Goal: Task Accomplishment & Management: Manage account settings

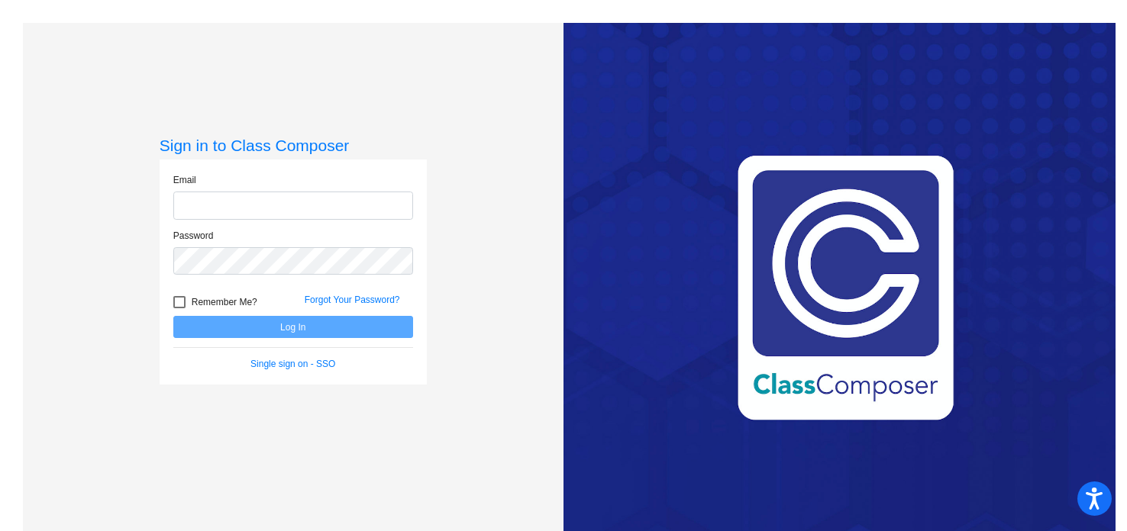
type input "[PERSON_NAME][EMAIL_ADDRESS][DOMAIN_NAME]"
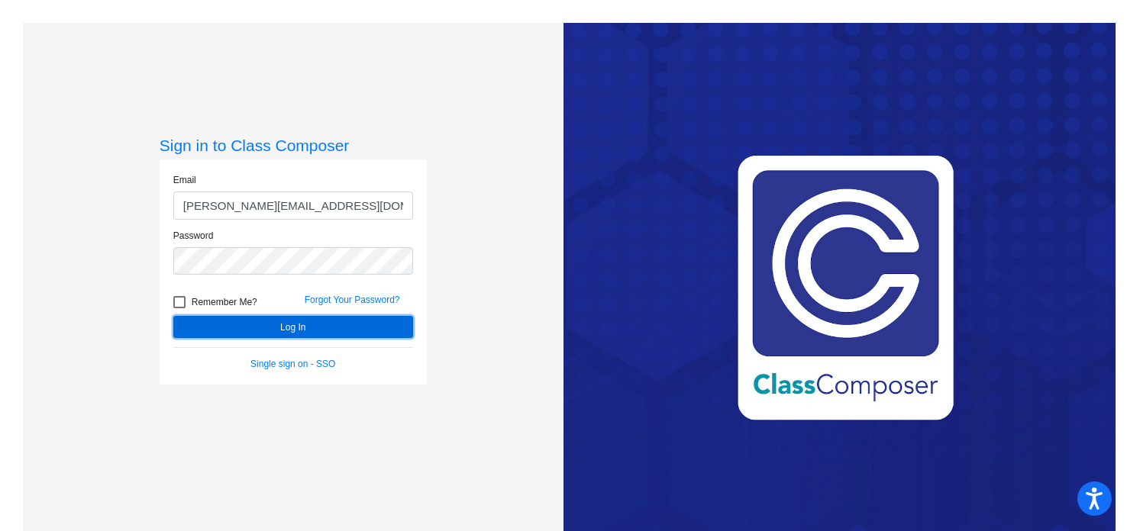
click at [257, 322] on button "Log In" at bounding box center [293, 327] width 240 height 22
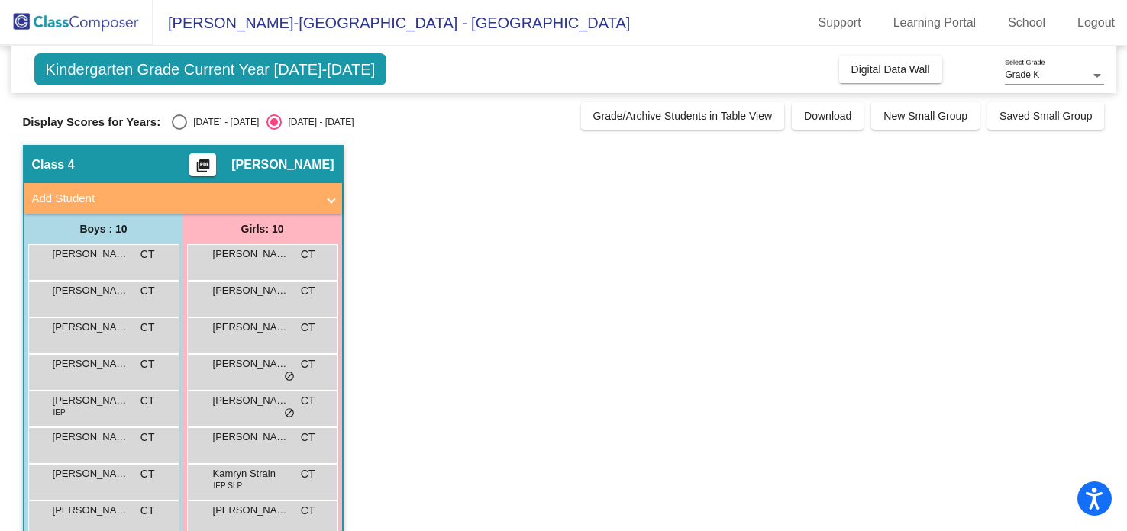
click at [173, 121] on div "Select an option" at bounding box center [179, 122] width 15 height 15
click at [179, 130] on input "[DATE] - [DATE]" at bounding box center [179, 130] width 1 height 1
radio input "true"
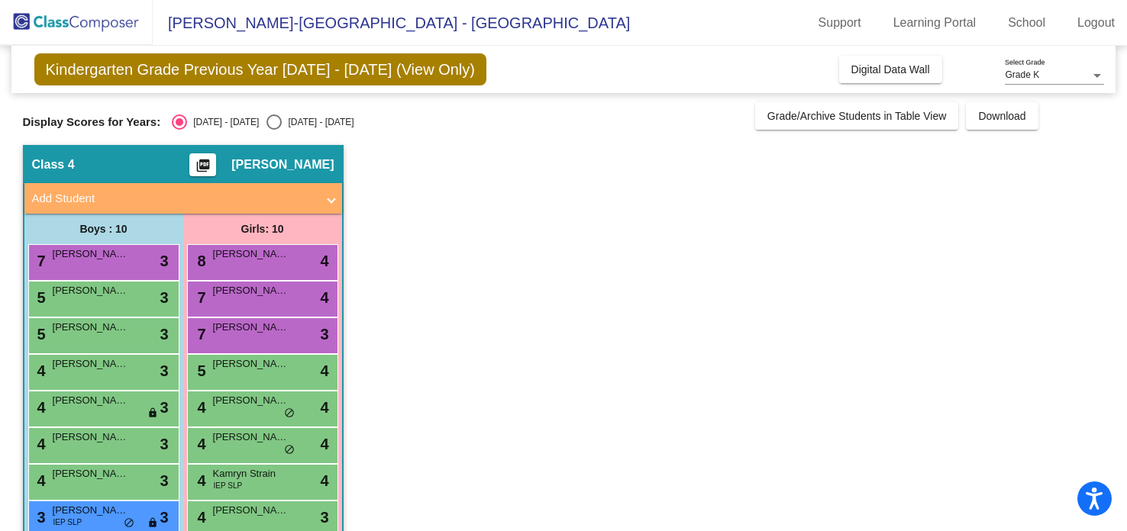
click at [273, 130] on input "[DATE] - [DATE]" at bounding box center [273, 130] width 1 height 1
radio input "true"
radio input "false"
radio input "true"
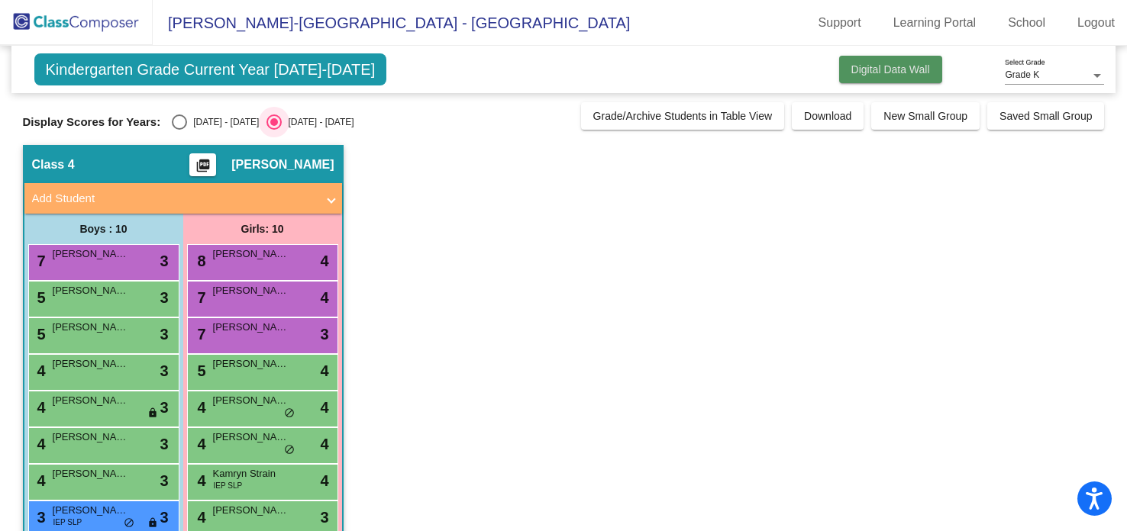
click at [922, 82] on button "Digital Data Wall" at bounding box center [890, 69] width 103 height 27
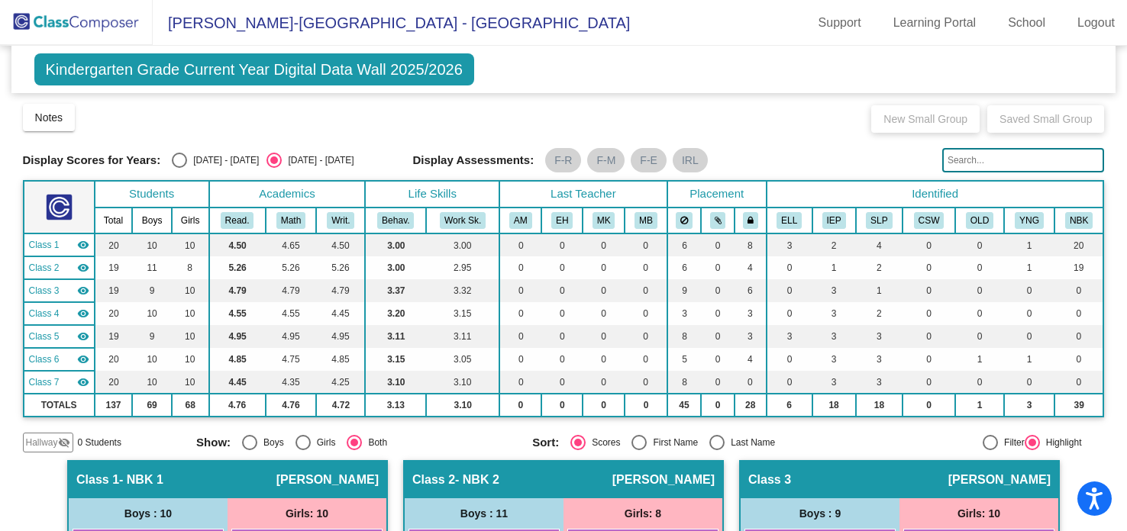
click at [172, 159] on div "Select an option" at bounding box center [179, 160] width 15 height 15
click at [179, 168] on input "[DATE] - [DATE]" at bounding box center [179, 168] width 1 height 1
radio input "true"
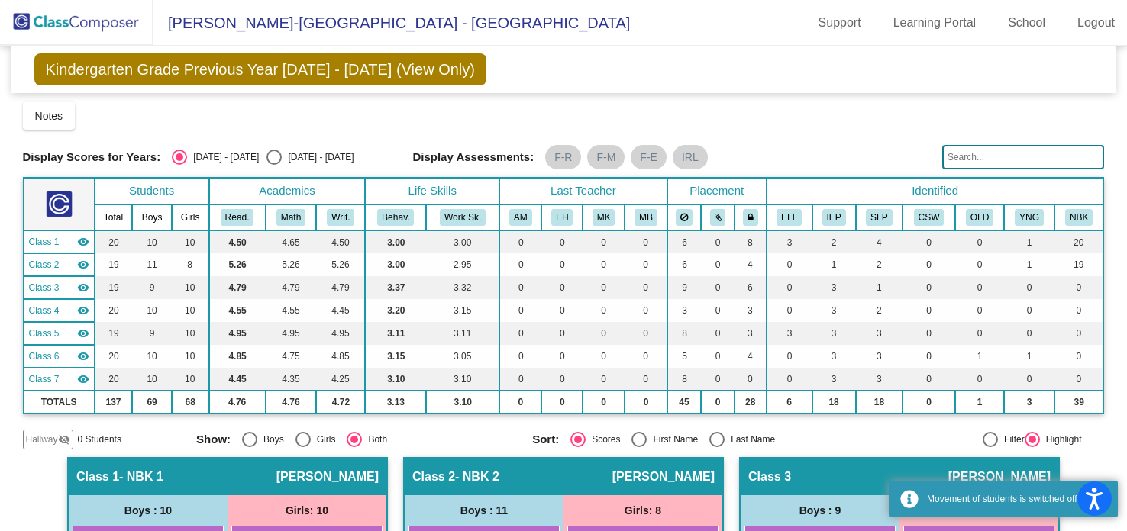
click at [279, 128] on div "Notes Download Class List Import Students New Small Group Saved Small Group" at bounding box center [564, 115] width 1082 height 27
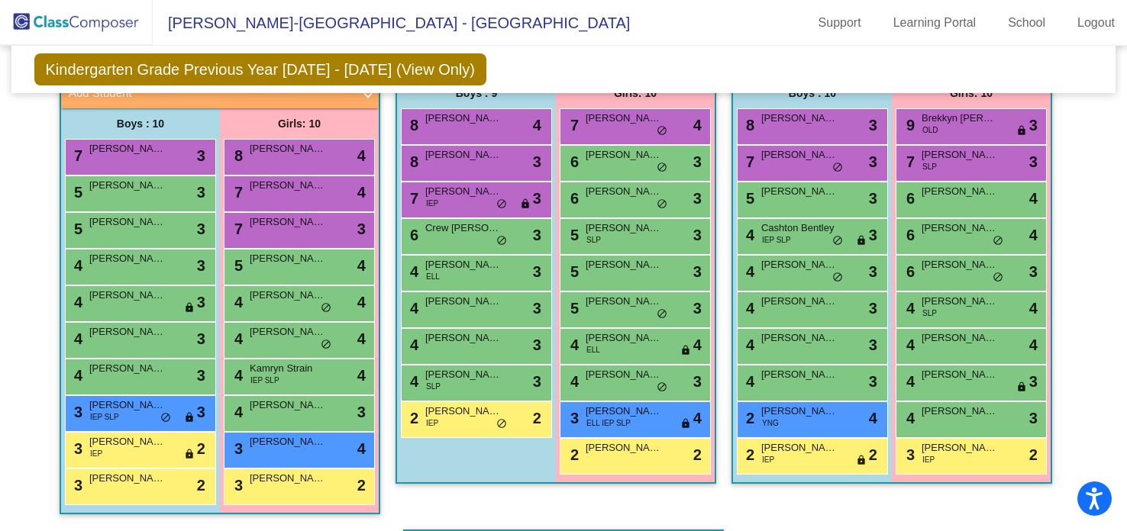
scroll to position [916, 0]
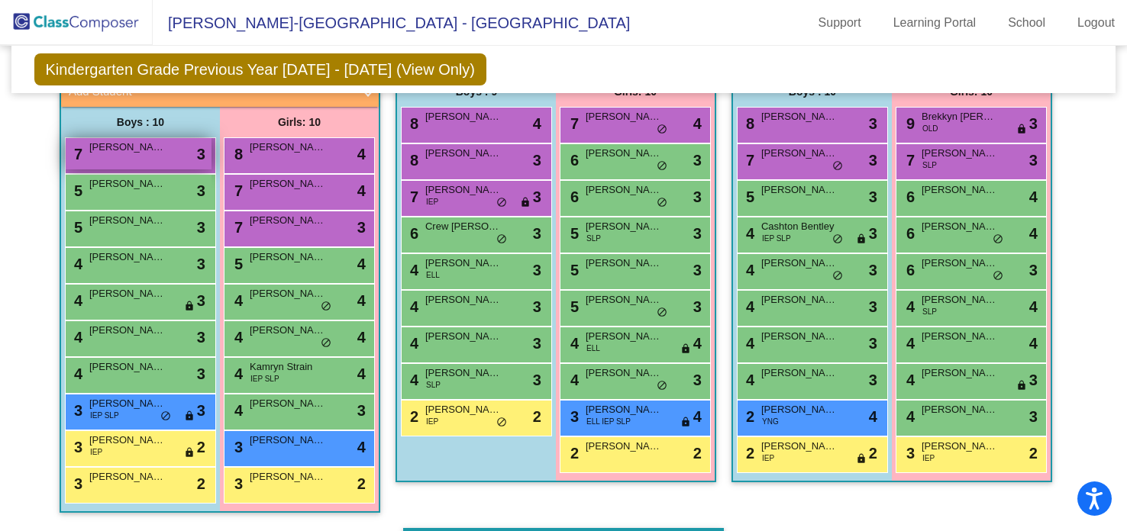
click at [106, 149] on span "[PERSON_NAME] [PERSON_NAME]" at bounding box center [127, 147] width 76 height 15
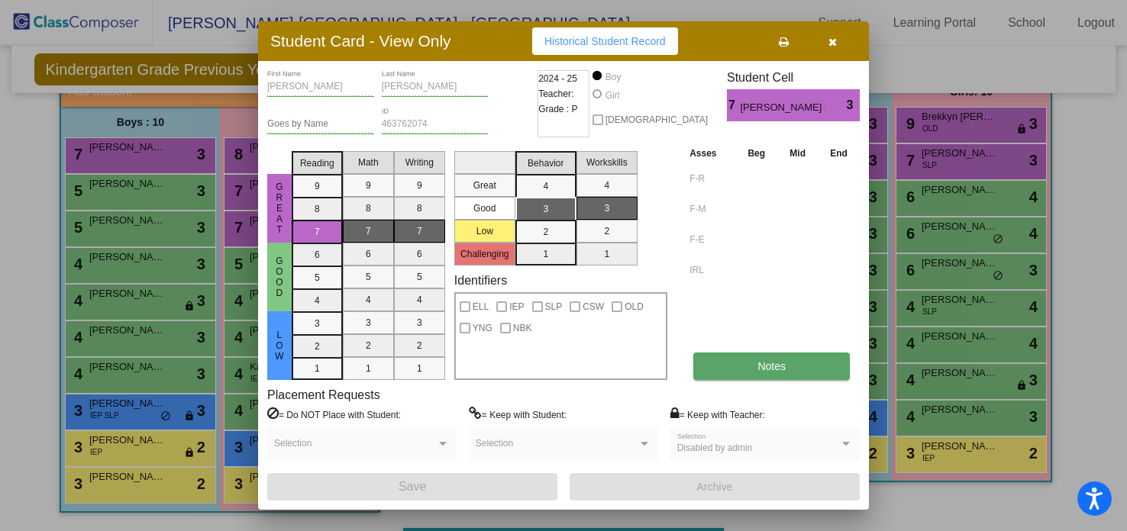
click at [729, 369] on button "Notes" at bounding box center [771, 366] width 157 height 27
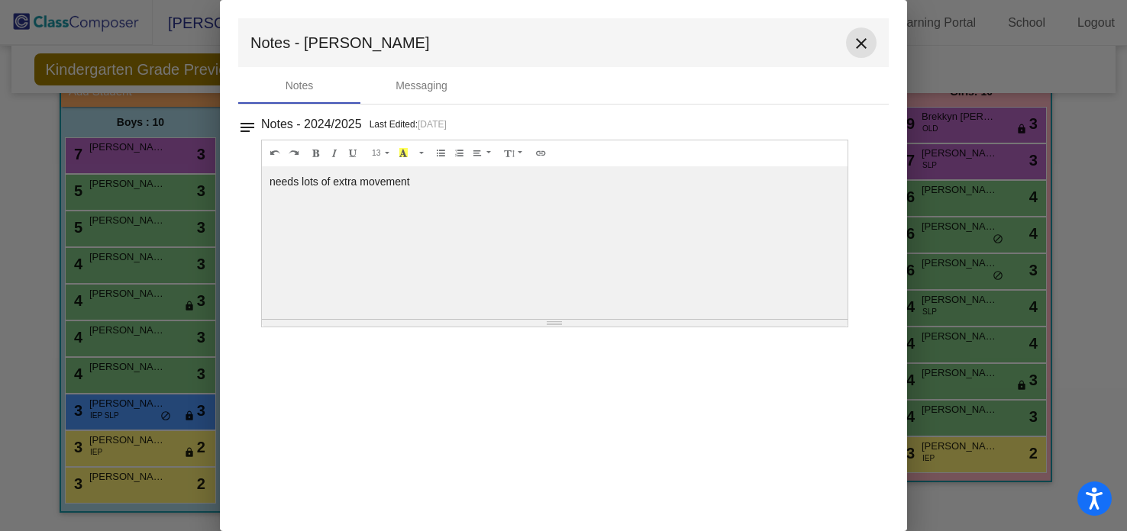
click at [863, 42] on mat-icon "close" at bounding box center [861, 43] width 18 height 18
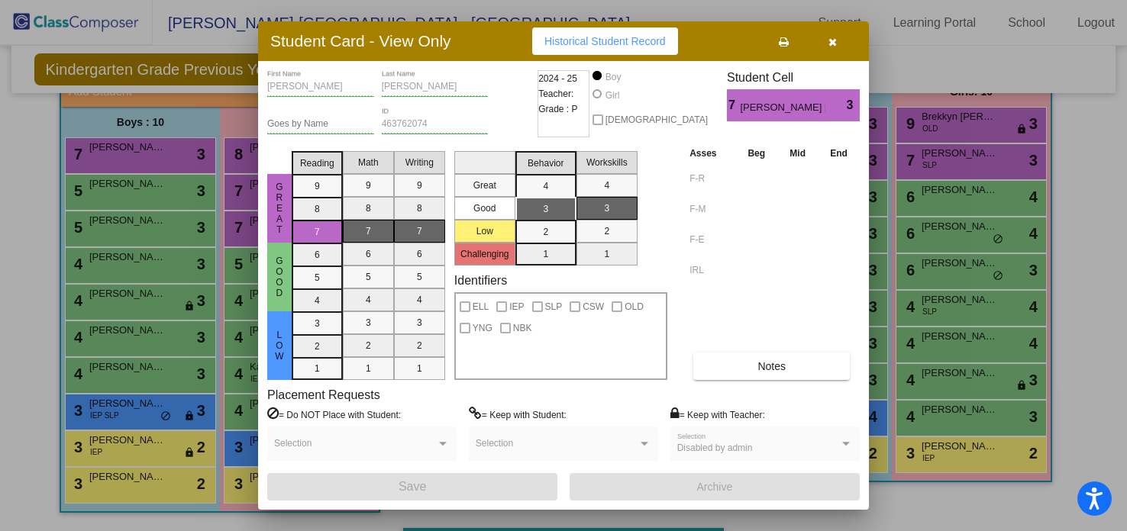
click at [150, 189] on div at bounding box center [563, 265] width 1127 height 531
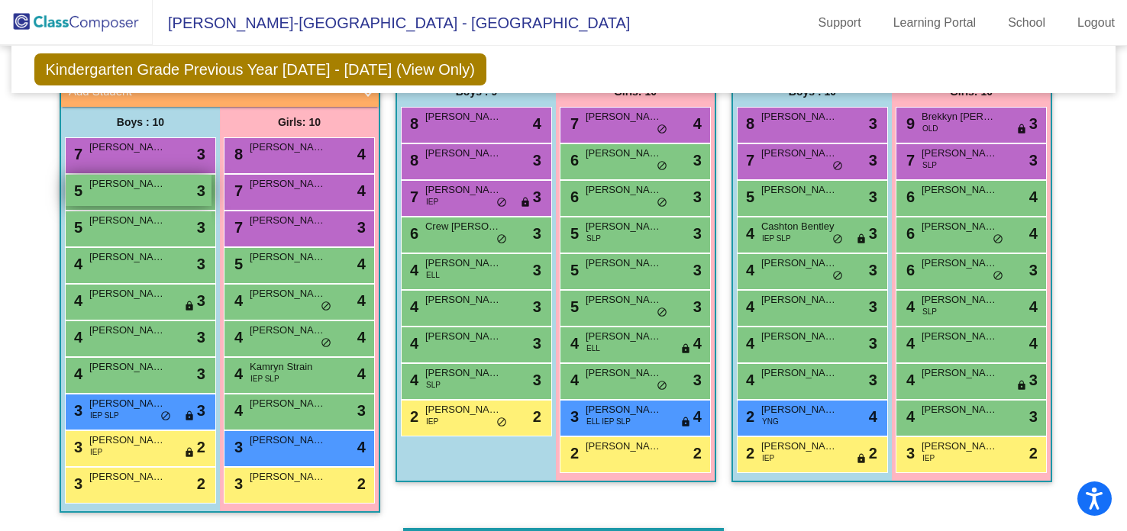
click at [150, 190] on div "5 [PERSON_NAME] lock do_not_disturb_alt 3" at bounding box center [139, 190] width 146 height 31
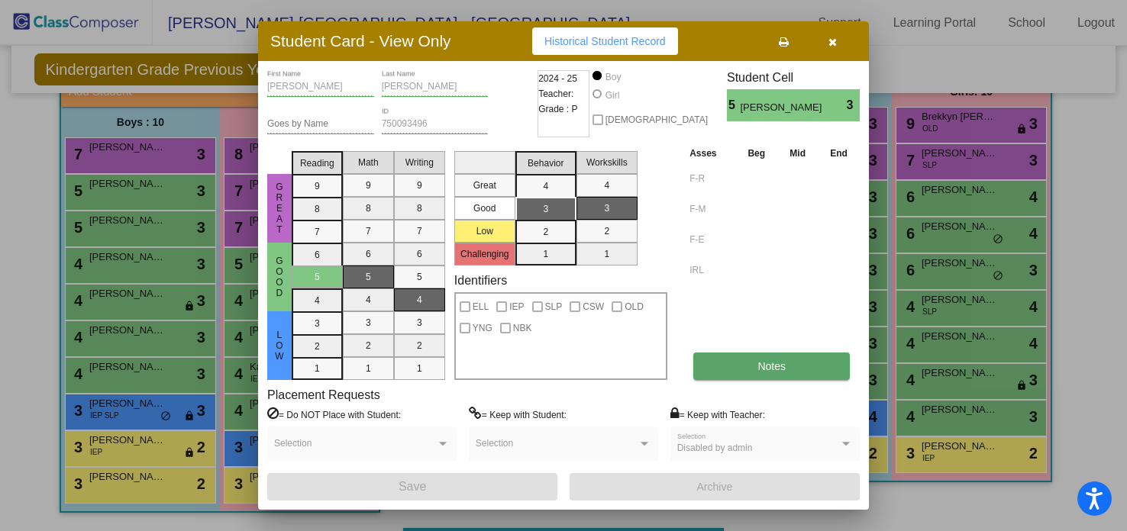
click at [745, 362] on button "Notes" at bounding box center [771, 366] width 157 height 27
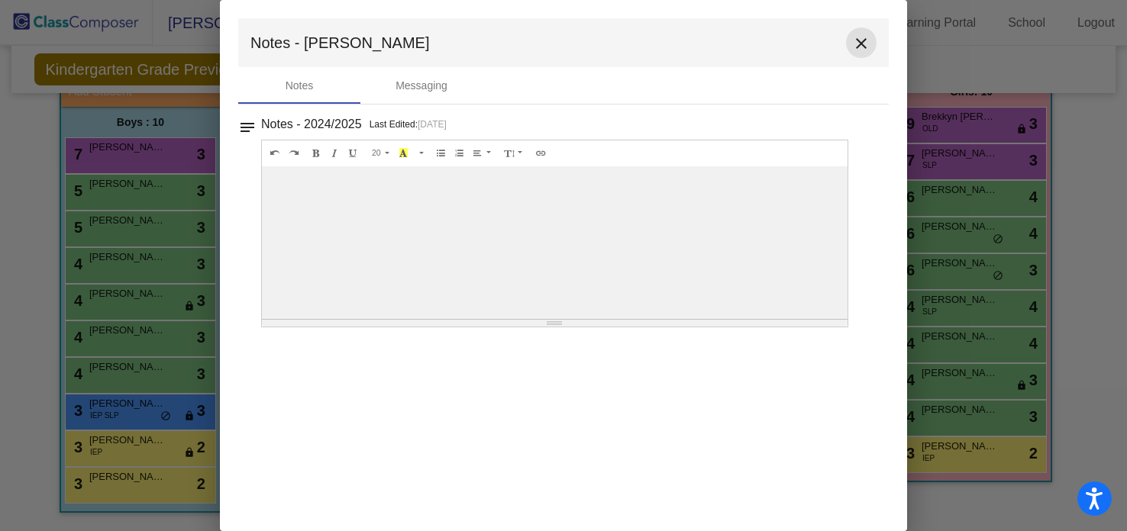
click at [864, 47] on mat-icon "close" at bounding box center [861, 43] width 18 height 18
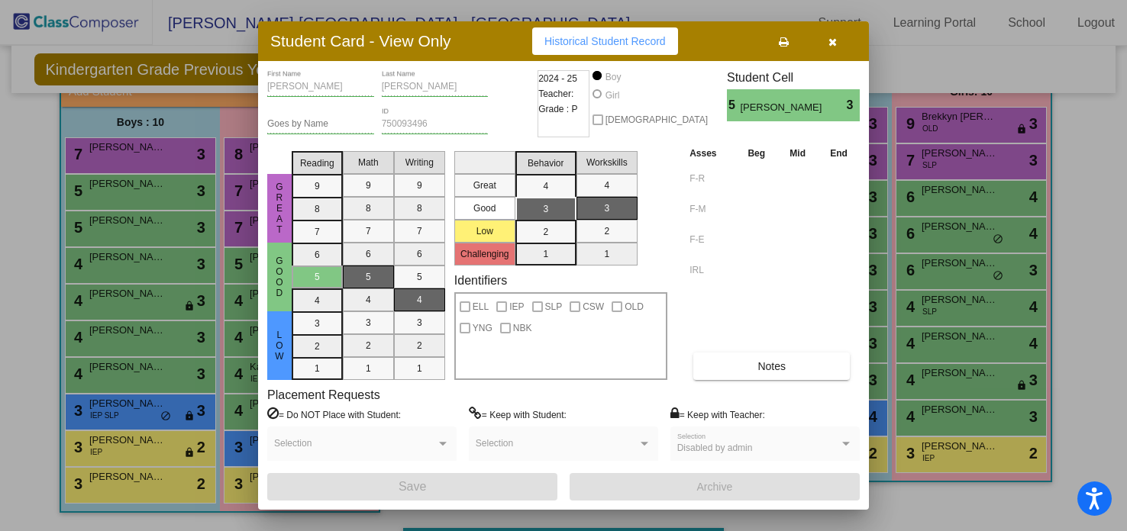
click at [105, 231] on div at bounding box center [563, 265] width 1127 height 531
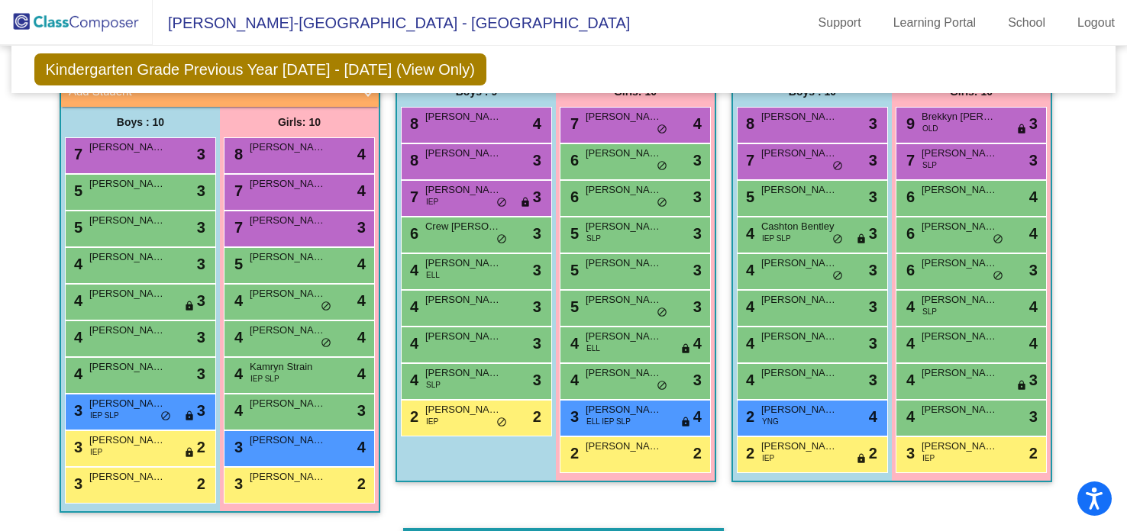
click at [105, 231] on div "5 [PERSON_NAME] lock do_not_disturb_alt 3" at bounding box center [139, 227] width 146 height 31
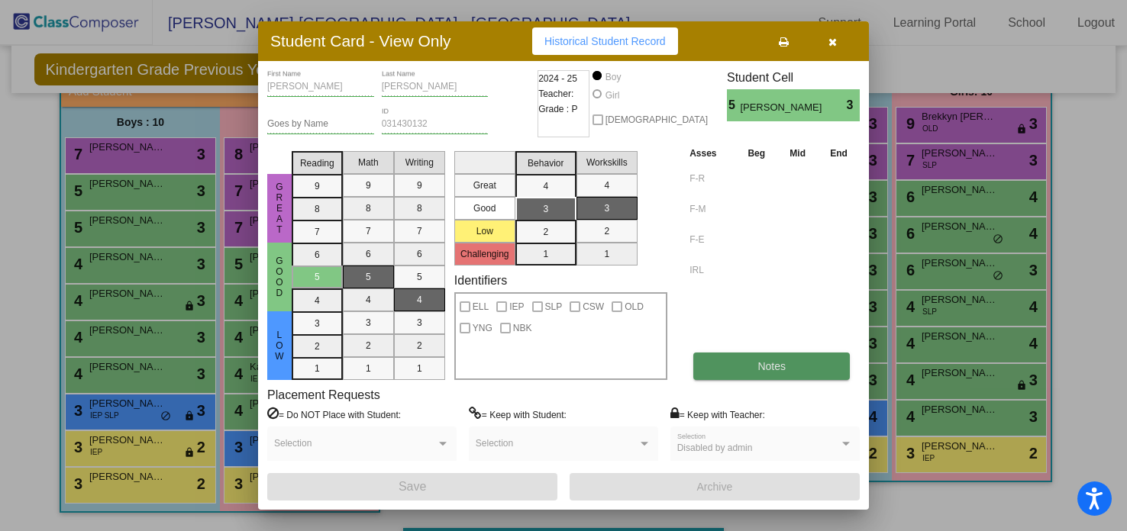
click at [743, 367] on button "Notes" at bounding box center [771, 366] width 157 height 27
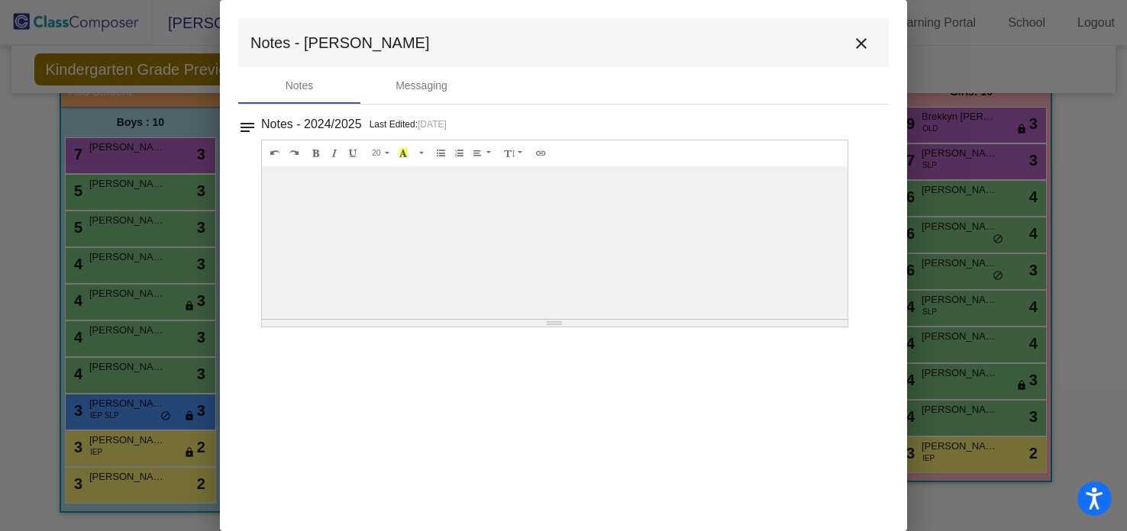
click at [863, 44] on mat-icon "close" at bounding box center [861, 43] width 18 height 18
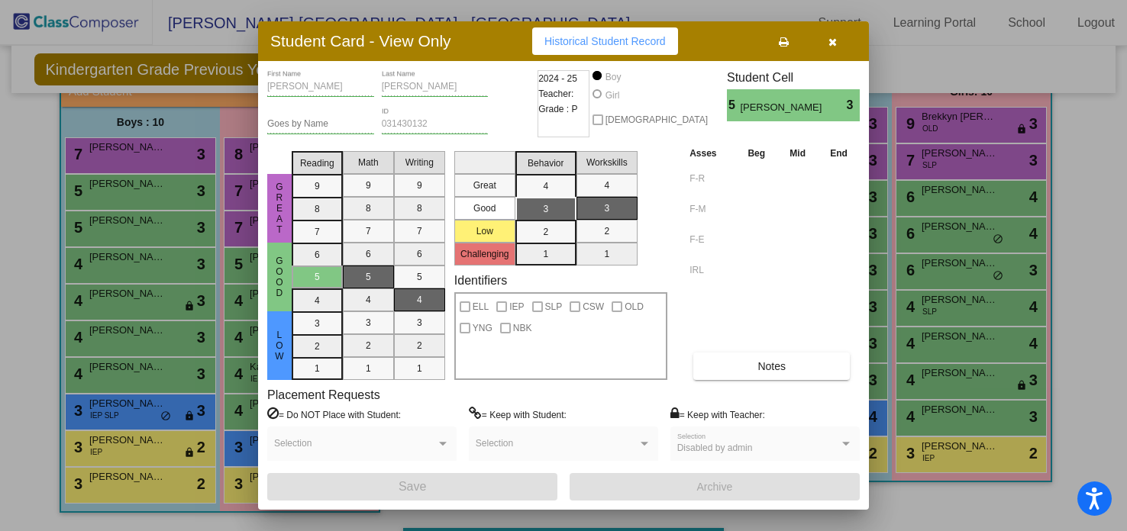
click at [832, 41] on icon "button" at bounding box center [833, 42] width 8 height 11
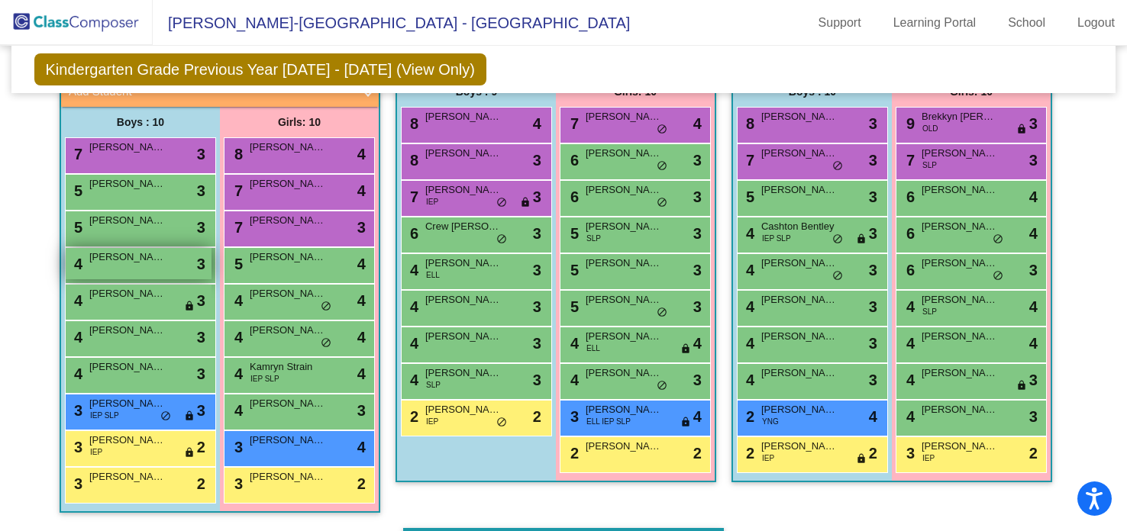
click at [89, 260] on span "[PERSON_NAME]" at bounding box center [127, 257] width 76 height 15
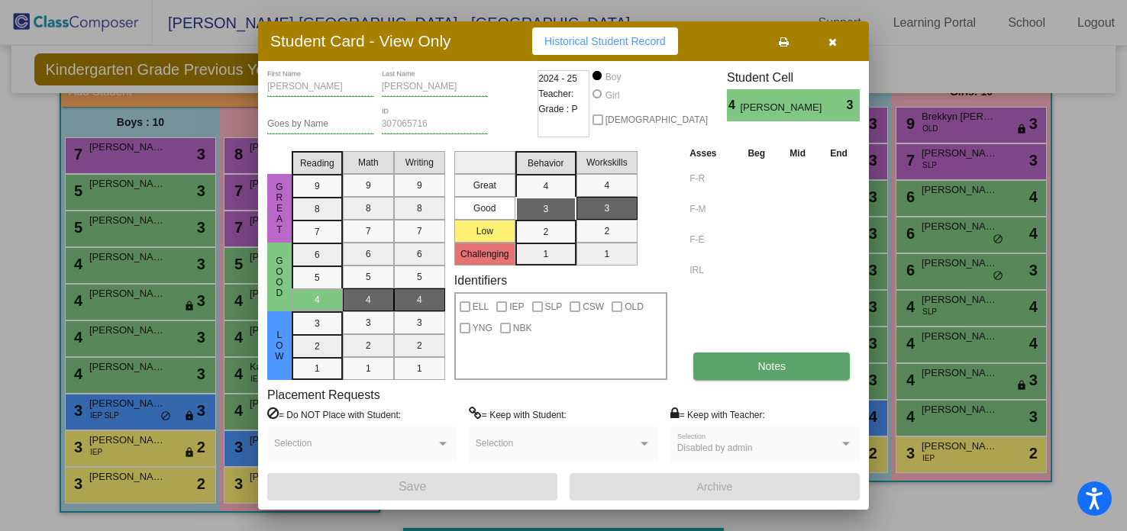
click at [767, 361] on span "Notes" at bounding box center [772, 366] width 28 height 12
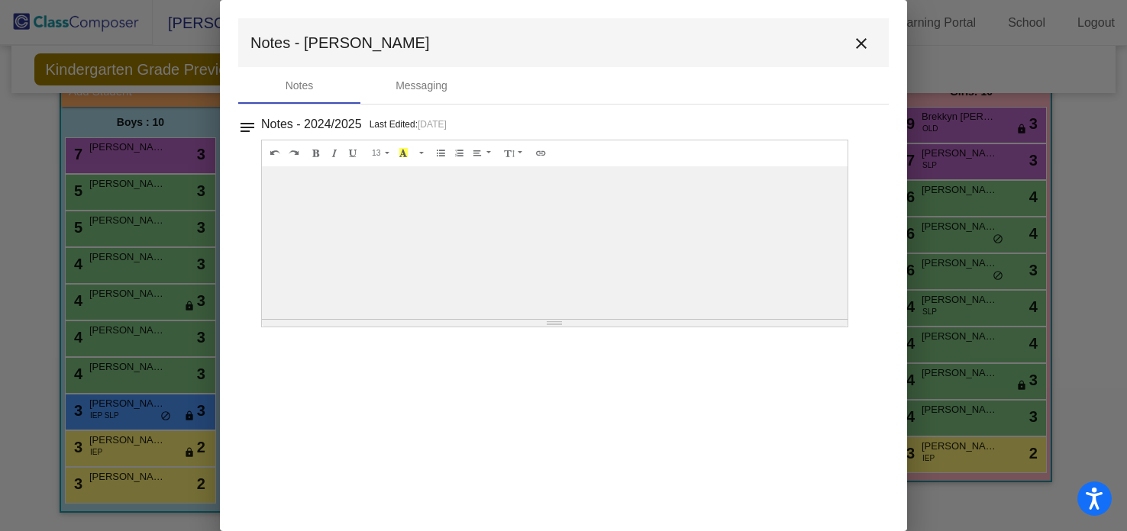
click at [864, 48] on mat-icon "close" at bounding box center [861, 43] width 18 height 18
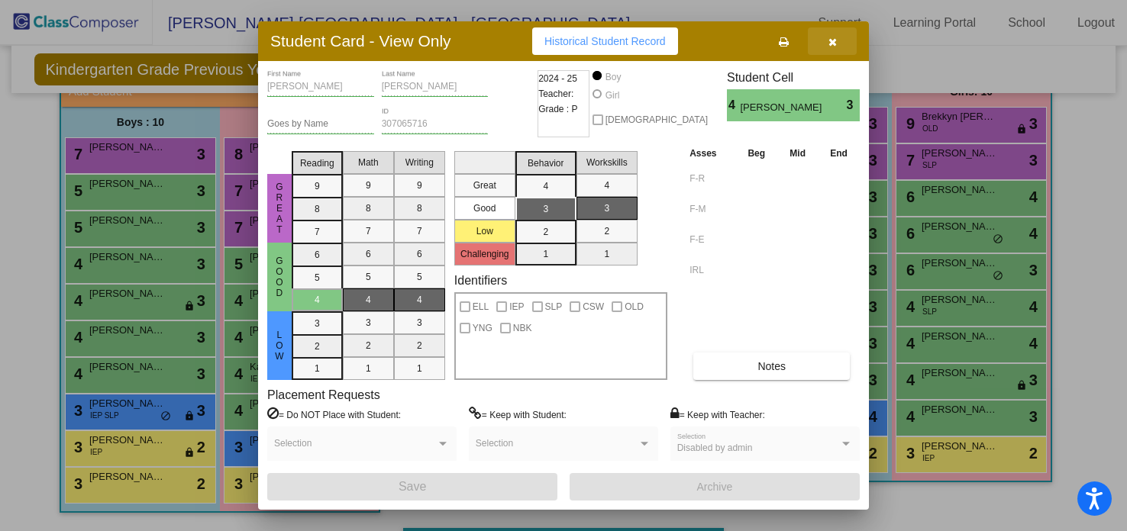
click at [823, 46] on button "button" at bounding box center [832, 40] width 49 height 27
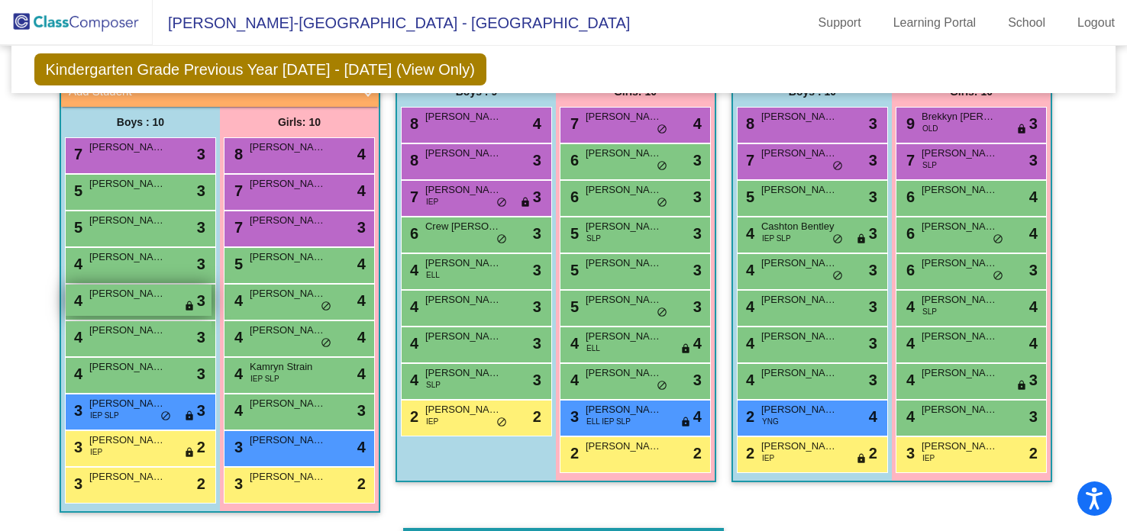
click at [121, 307] on div "4 [PERSON_NAME] lock do_not_disturb_alt 3" at bounding box center [139, 300] width 146 height 31
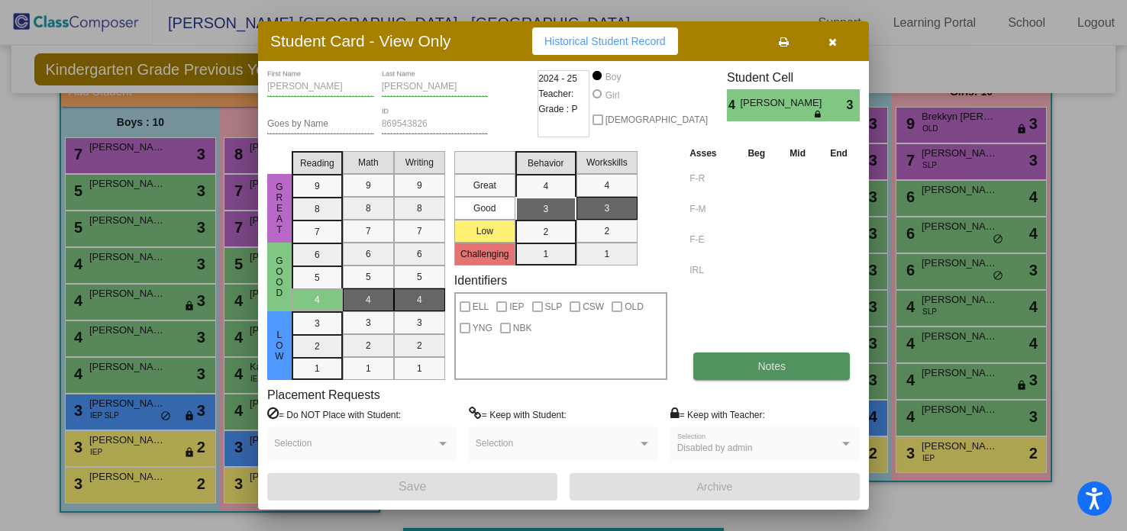
click at [767, 380] on button "Notes" at bounding box center [771, 366] width 157 height 27
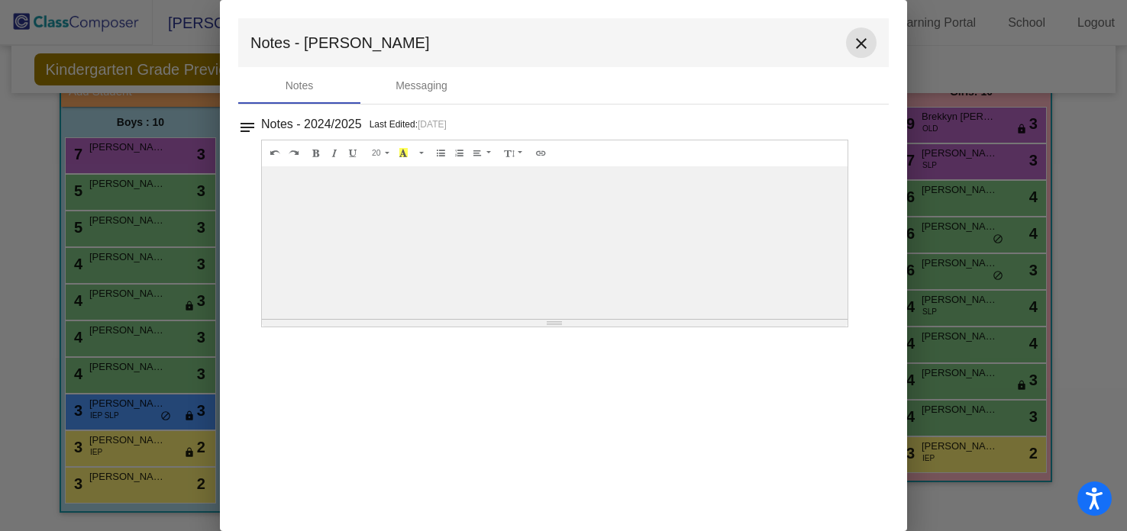
click at [871, 39] on button "close" at bounding box center [861, 42] width 31 height 31
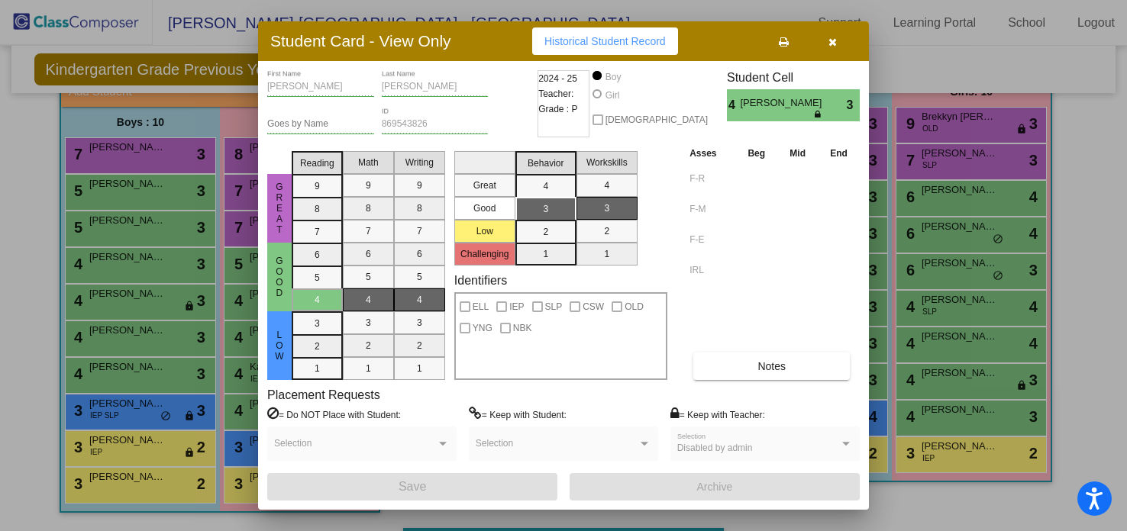
click at [834, 37] on icon "button" at bounding box center [833, 42] width 8 height 11
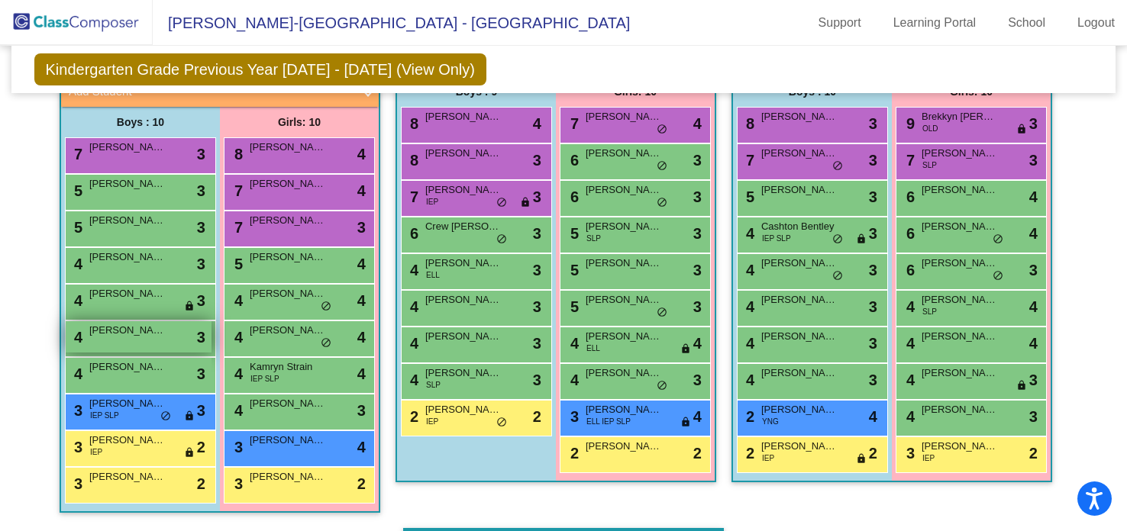
click at [108, 344] on div "4 [PERSON_NAME] lock do_not_disturb_alt 3" at bounding box center [139, 336] width 146 height 31
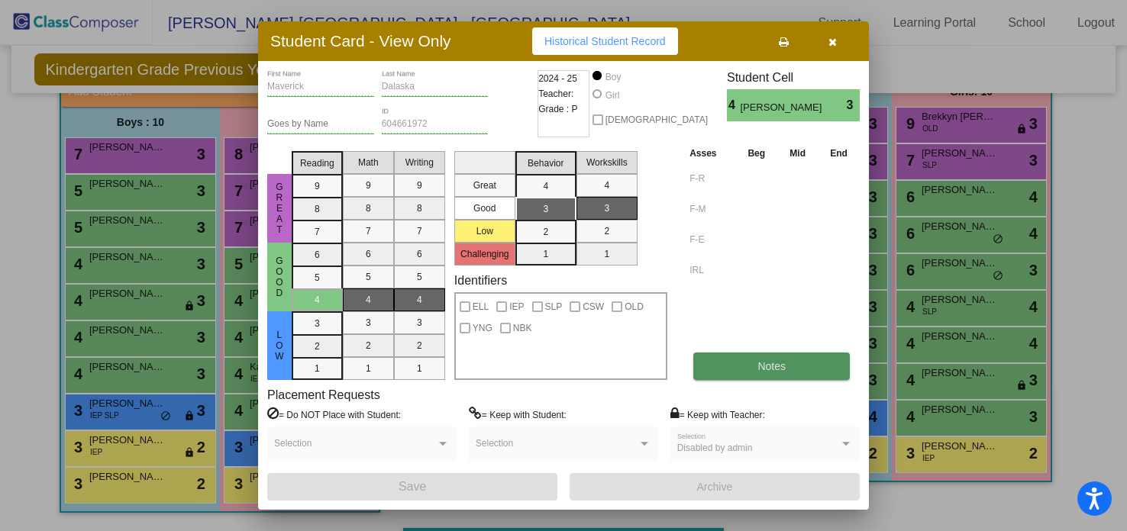
click at [722, 377] on button "Notes" at bounding box center [771, 366] width 157 height 27
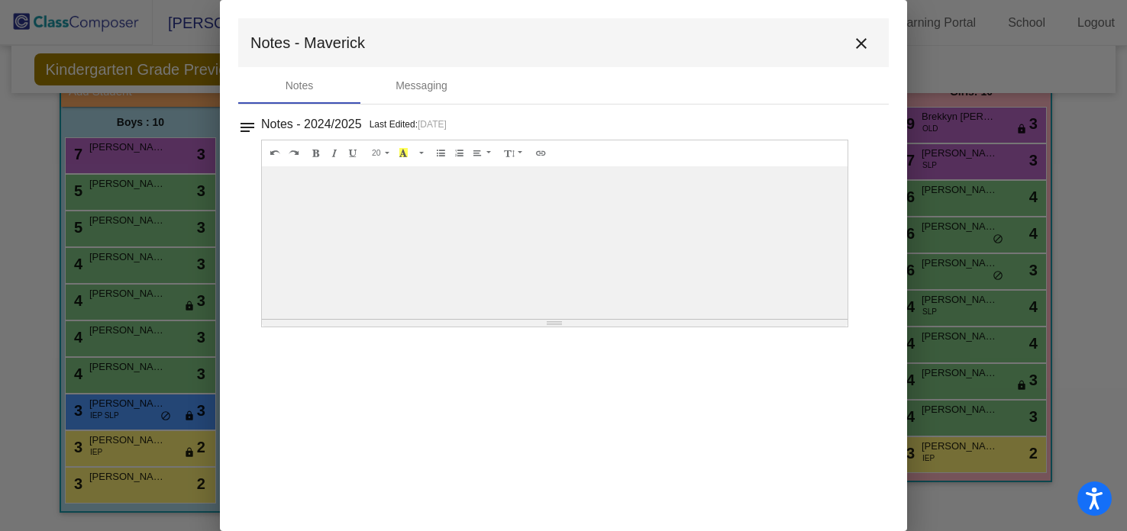
click at [861, 50] on mat-icon "close" at bounding box center [861, 43] width 18 height 18
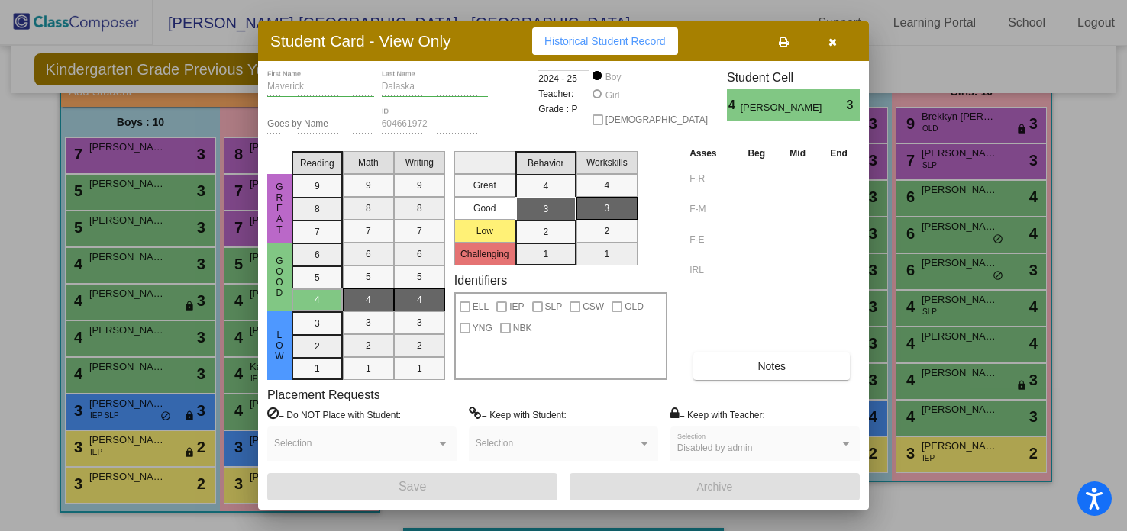
click at [834, 44] on icon "button" at bounding box center [833, 42] width 8 height 11
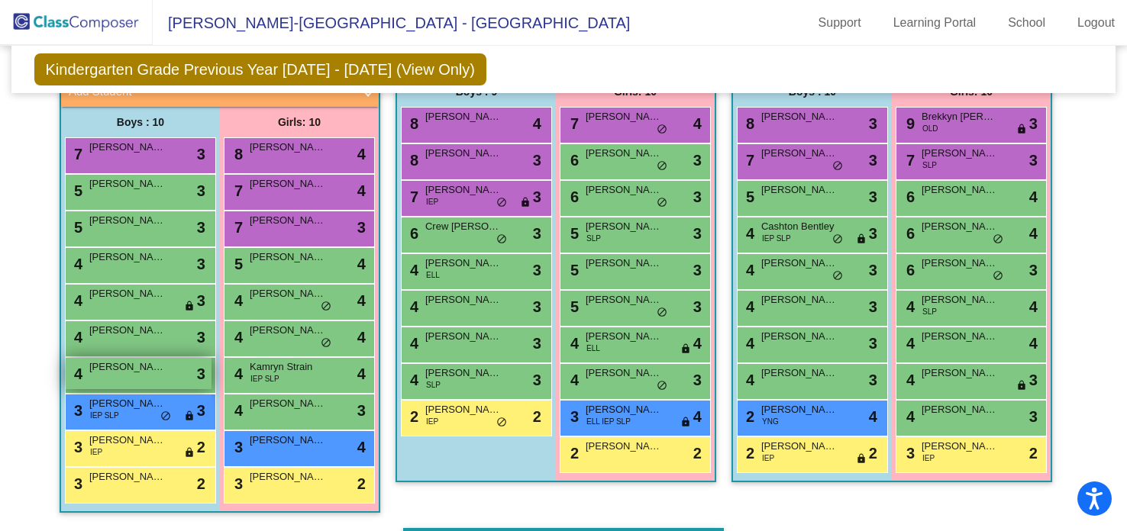
click at [142, 370] on span "[PERSON_NAME]" at bounding box center [127, 367] width 76 height 15
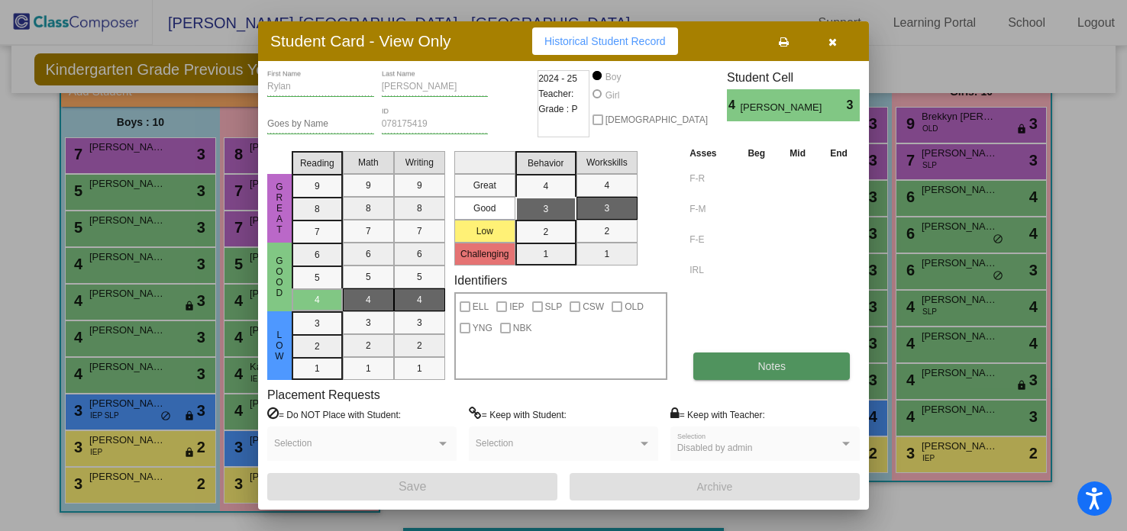
click at [727, 369] on button "Notes" at bounding box center [771, 366] width 157 height 27
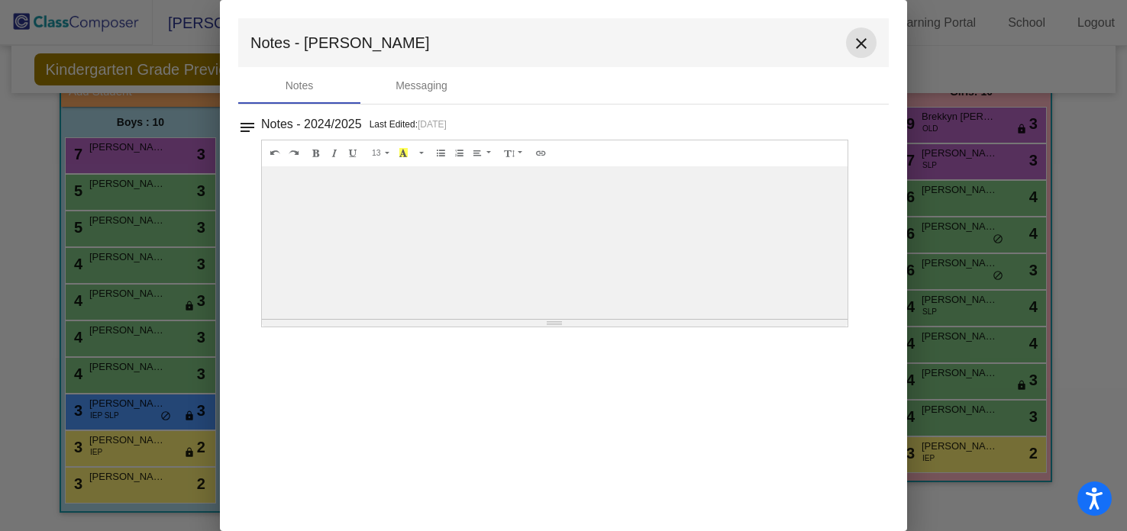
click at [860, 46] on mat-icon "close" at bounding box center [861, 43] width 18 height 18
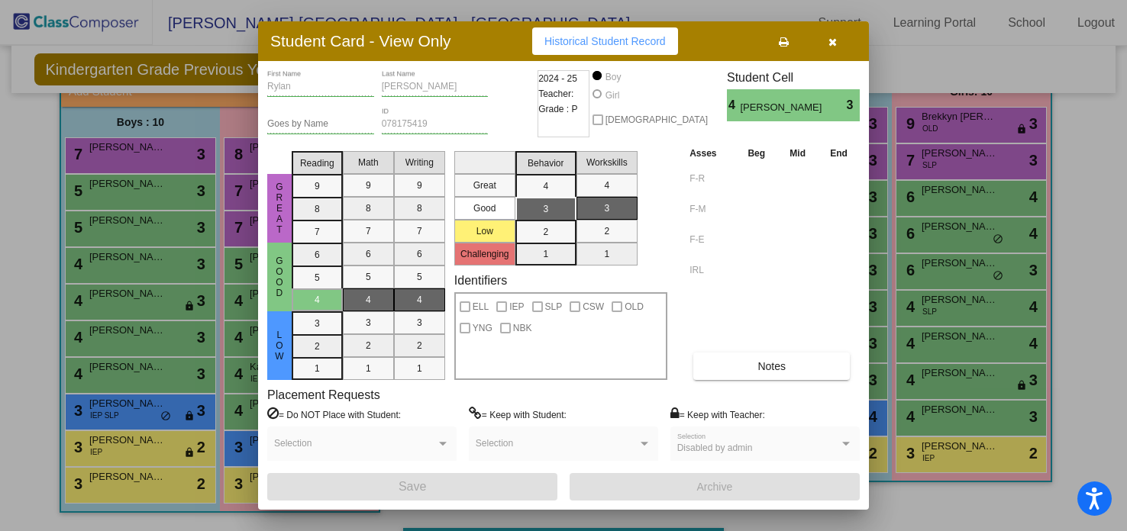
click at [157, 413] on div at bounding box center [563, 265] width 1127 height 531
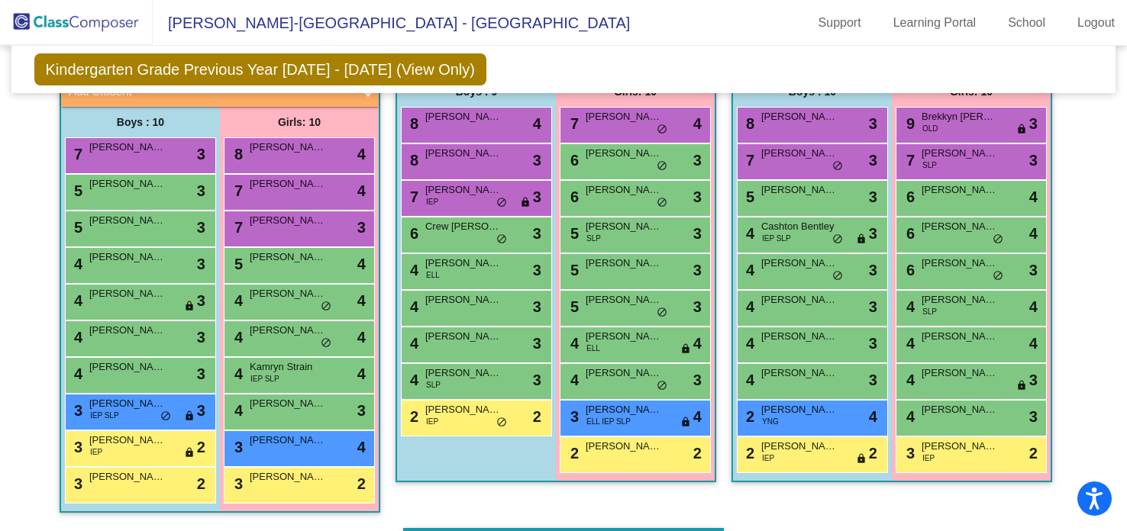
click at [160, 413] on span "do_not_disturb_alt" at bounding box center [165, 417] width 11 height 12
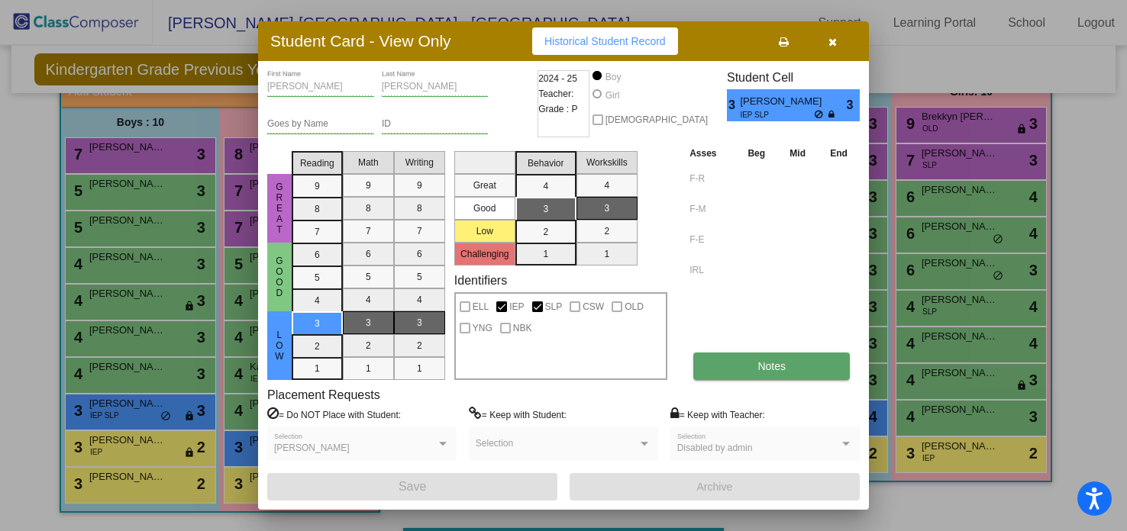
click at [722, 364] on button "Notes" at bounding box center [771, 366] width 157 height 27
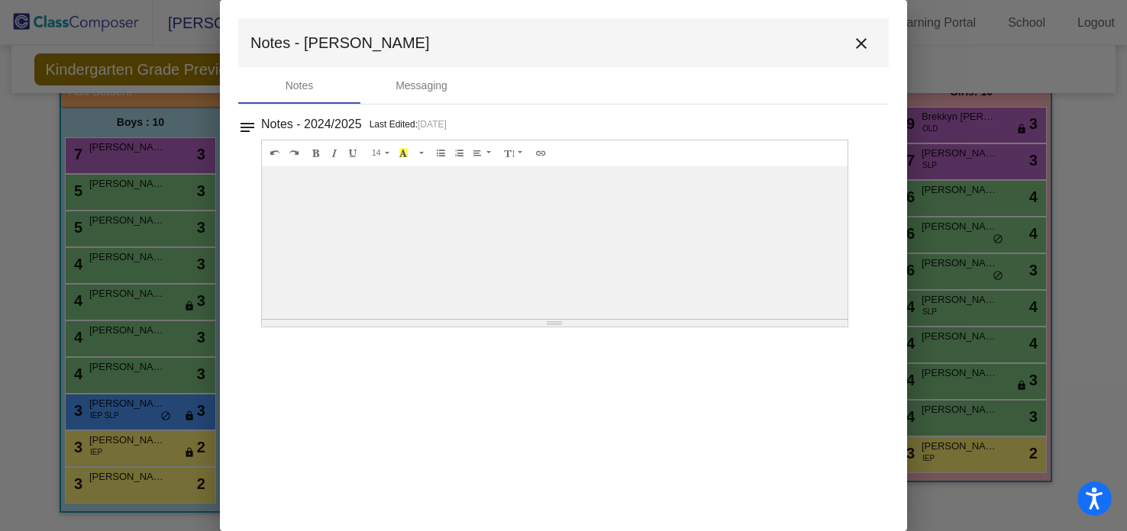
click at [865, 47] on mat-icon "close" at bounding box center [861, 43] width 18 height 18
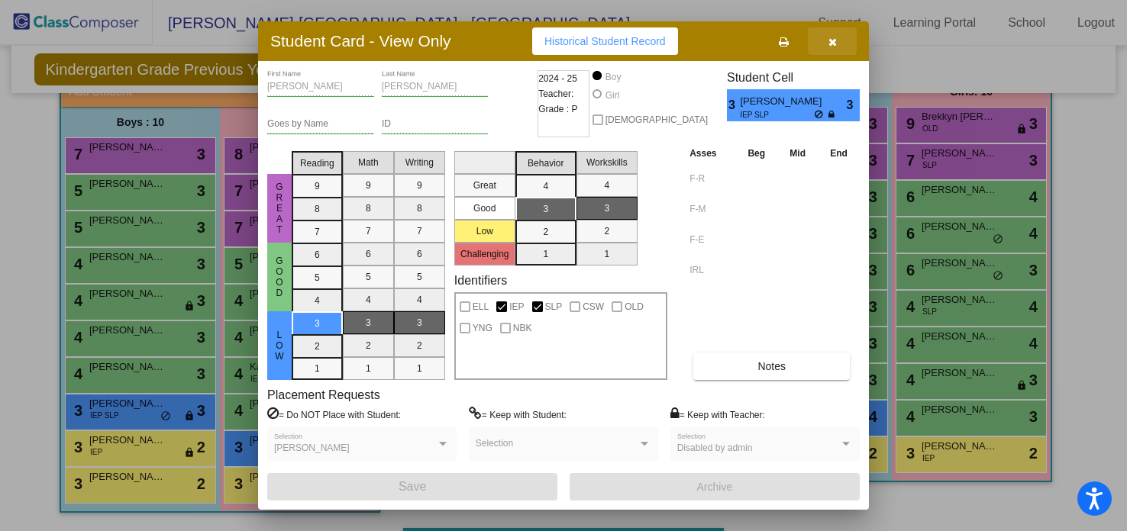
click at [830, 42] on icon "button" at bounding box center [833, 42] width 8 height 11
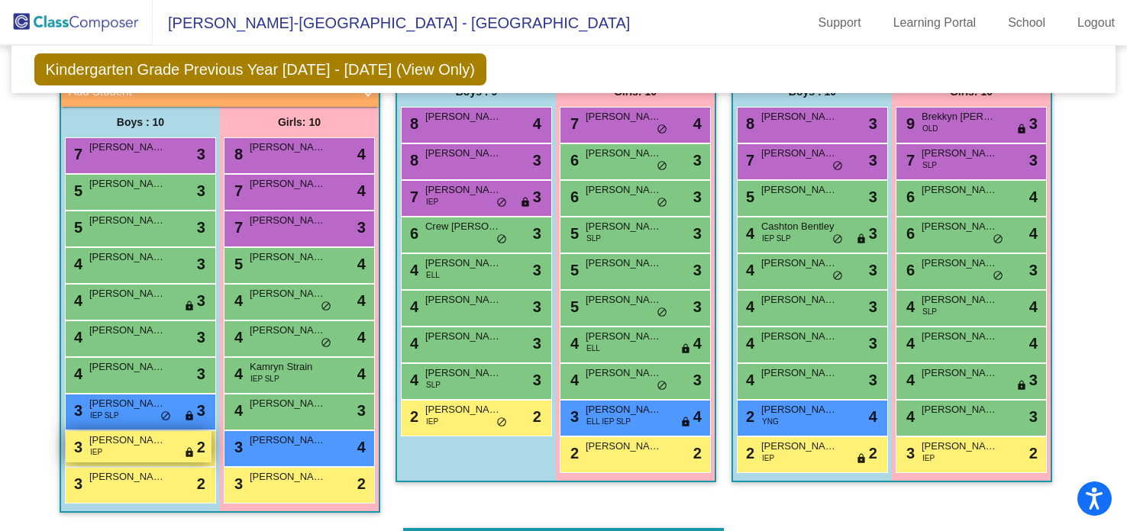
click at [99, 435] on span "[PERSON_NAME]" at bounding box center [127, 440] width 76 height 15
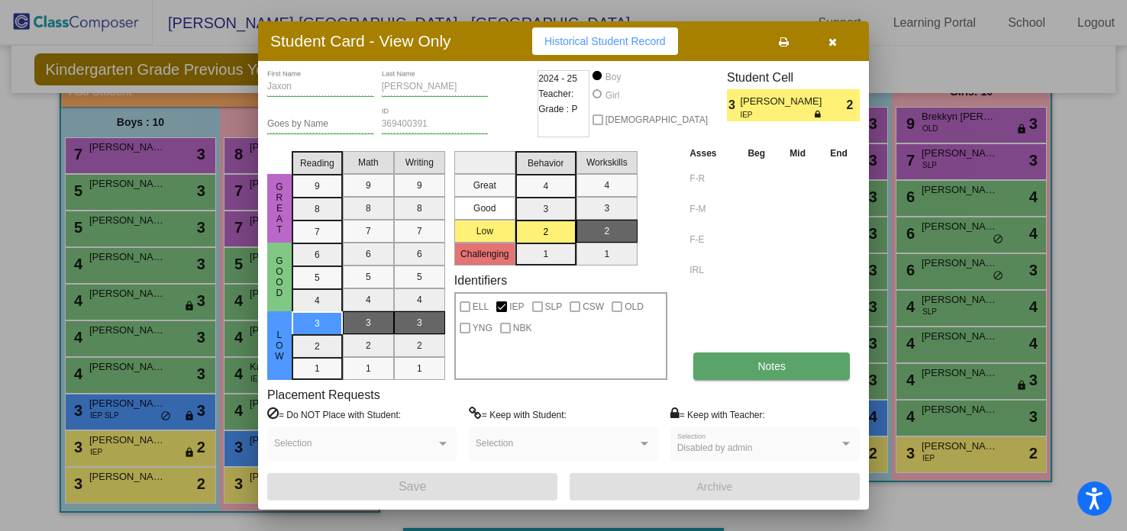
click at [750, 372] on button "Notes" at bounding box center [771, 366] width 157 height 27
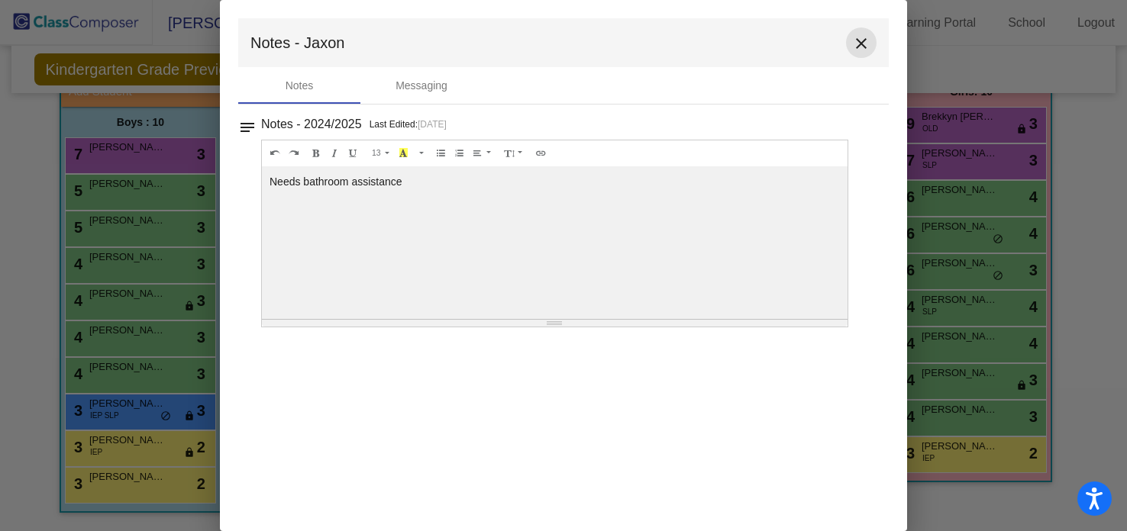
click at [864, 40] on mat-icon "close" at bounding box center [861, 43] width 18 height 18
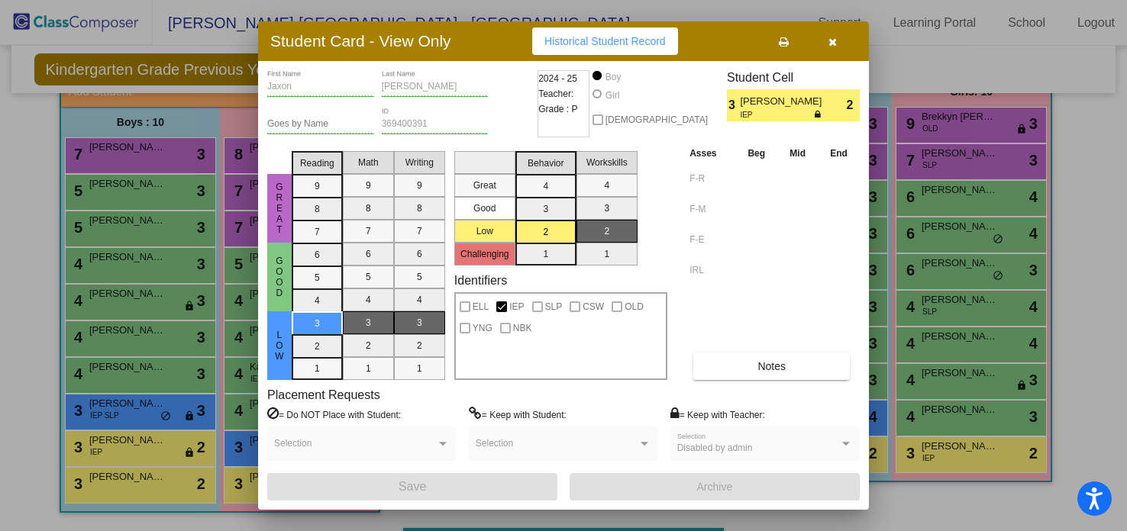
click at [834, 44] on icon "button" at bounding box center [833, 42] width 8 height 11
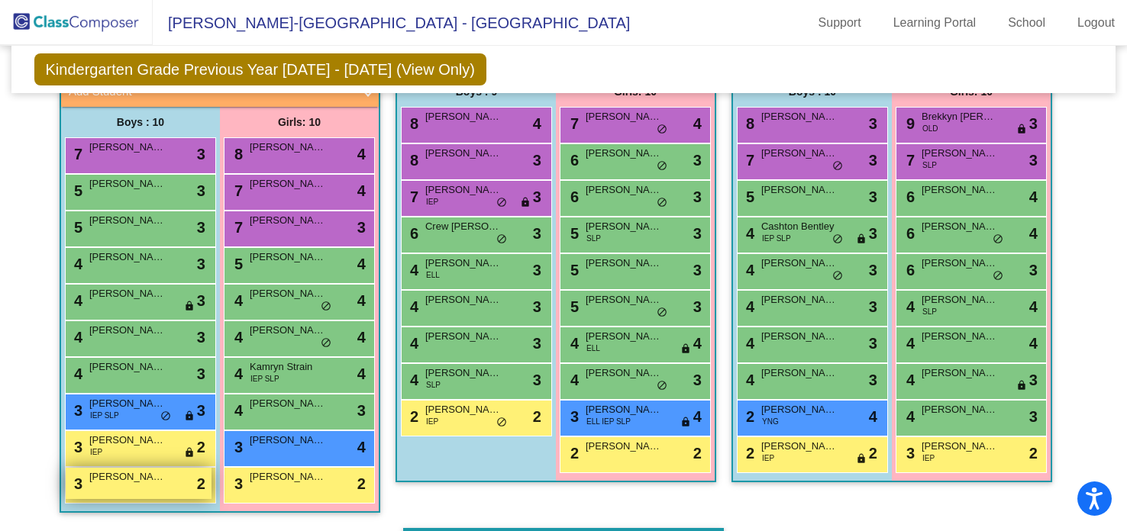
click at [94, 485] on div "3 Ryatt [PERSON_NAME] lock do_not_disturb_alt 2" at bounding box center [139, 483] width 146 height 31
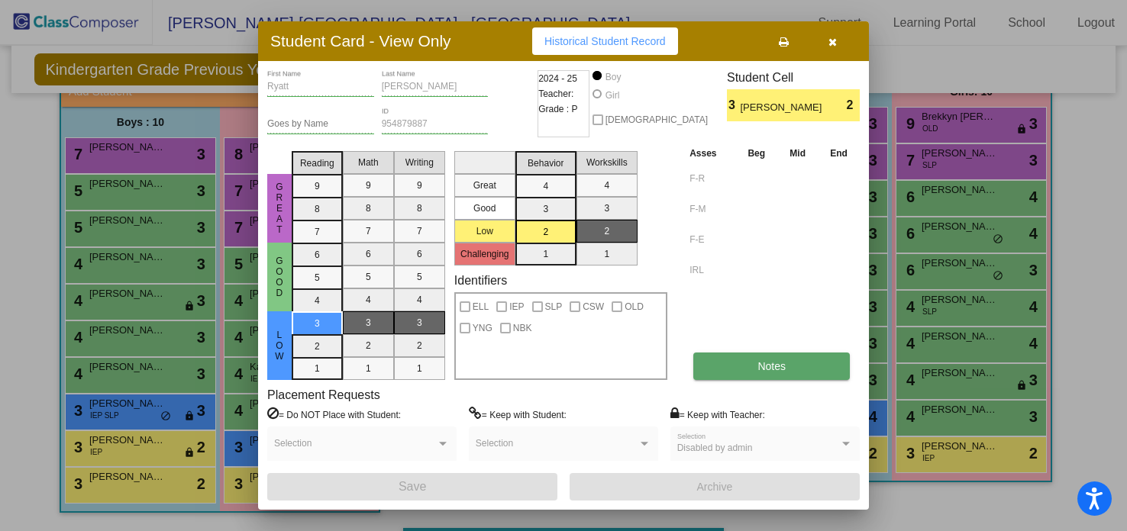
click at [706, 371] on button "Notes" at bounding box center [771, 366] width 157 height 27
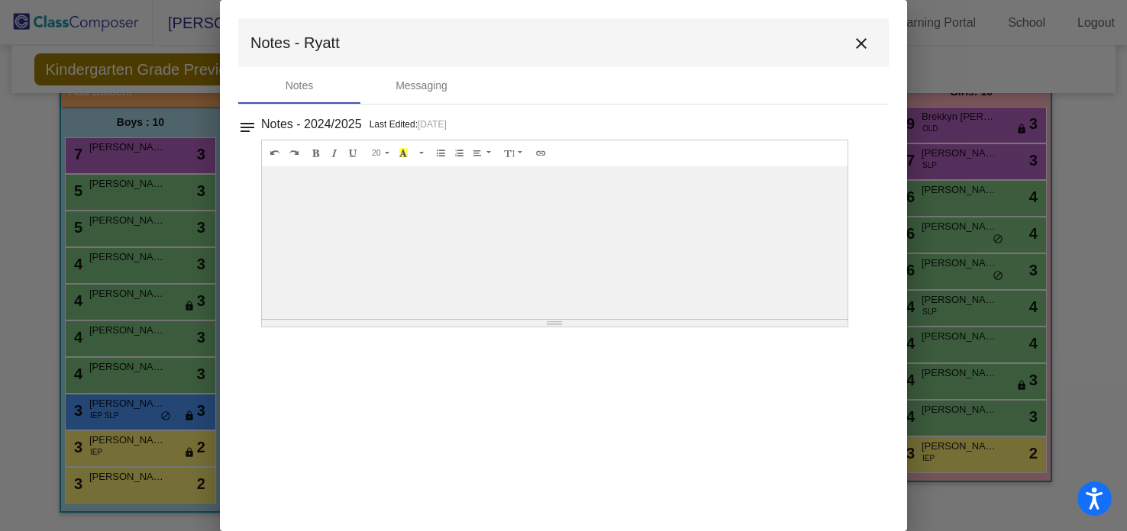
click at [861, 40] on mat-icon "close" at bounding box center [861, 43] width 18 height 18
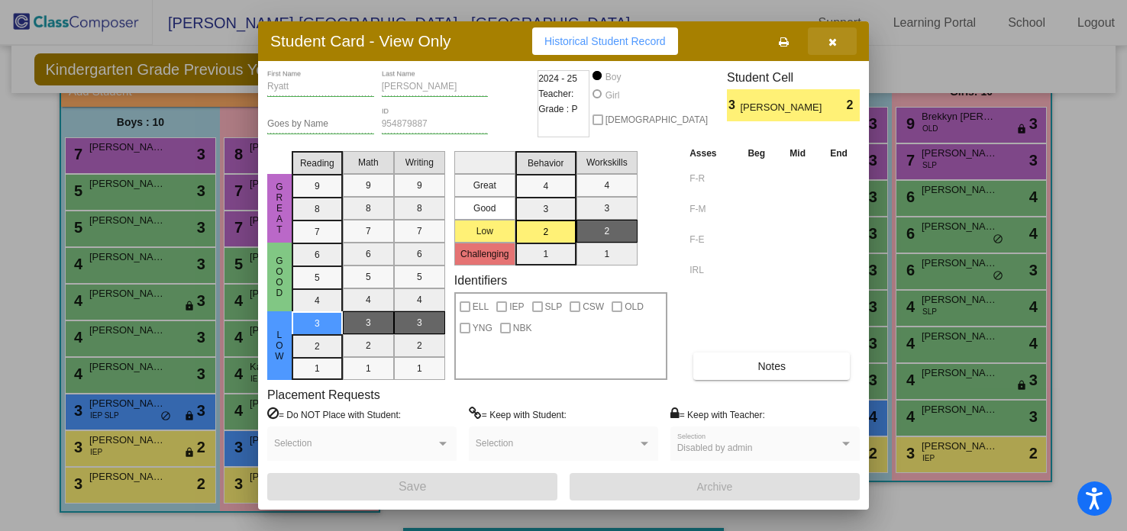
click at [833, 39] on icon "button" at bounding box center [833, 42] width 8 height 11
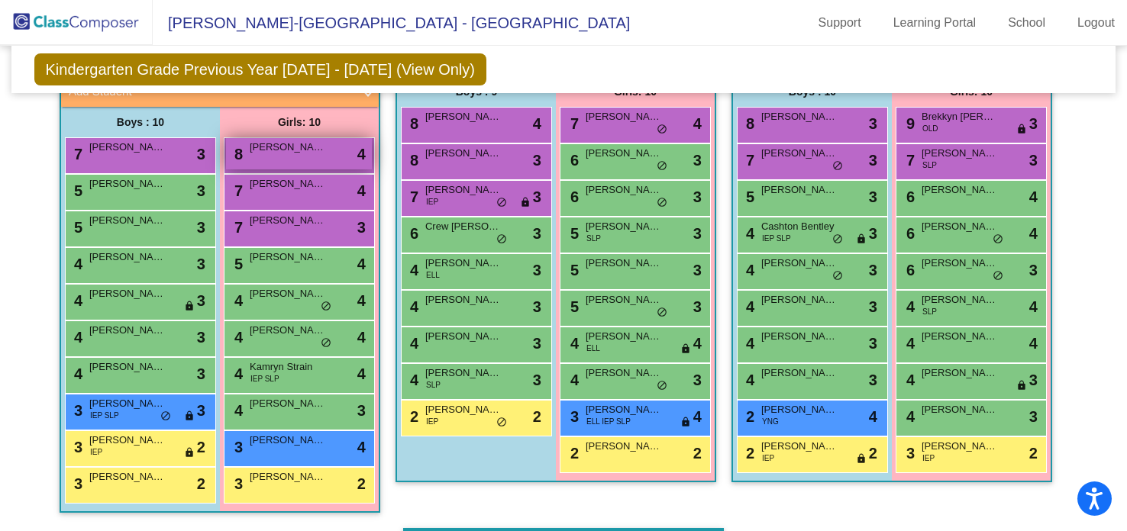
click at [286, 154] on div "8 [PERSON_NAME] lock do_not_disturb_alt 4" at bounding box center [299, 153] width 146 height 31
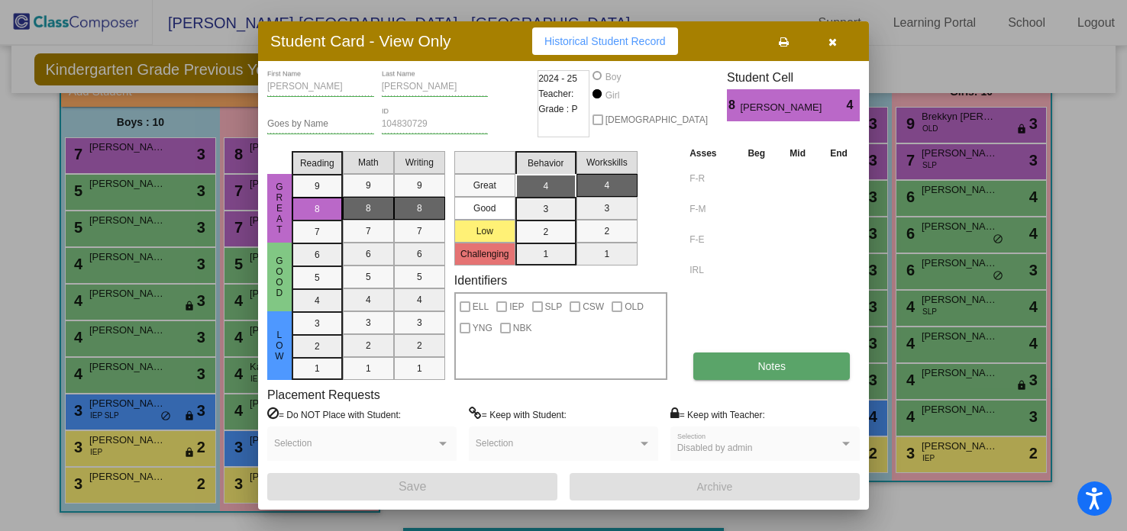
click at [701, 355] on button "Notes" at bounding box center [771, 366] width 157 height 27
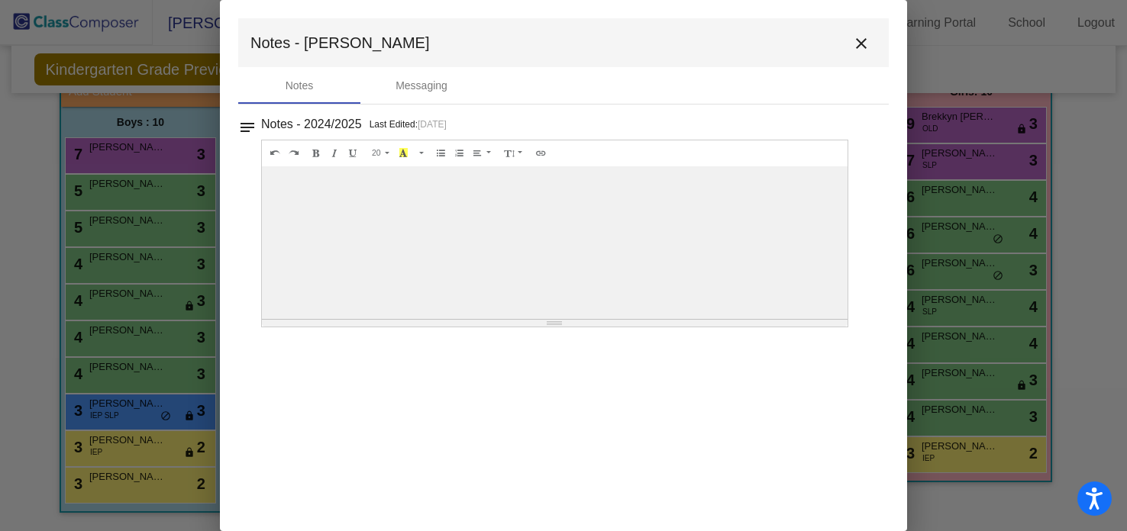
click at [858, 45] on mat-icon "close" at bounding box center [861, 43] width 18 height 18
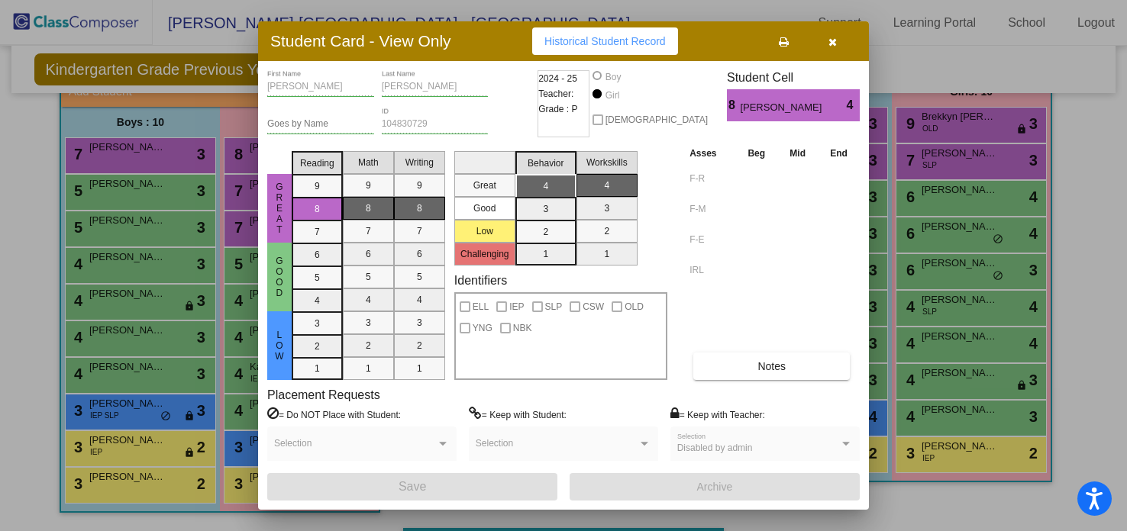
click at [830, 40] on icon "button" at bounding box center [833, 42] width 8 height 11
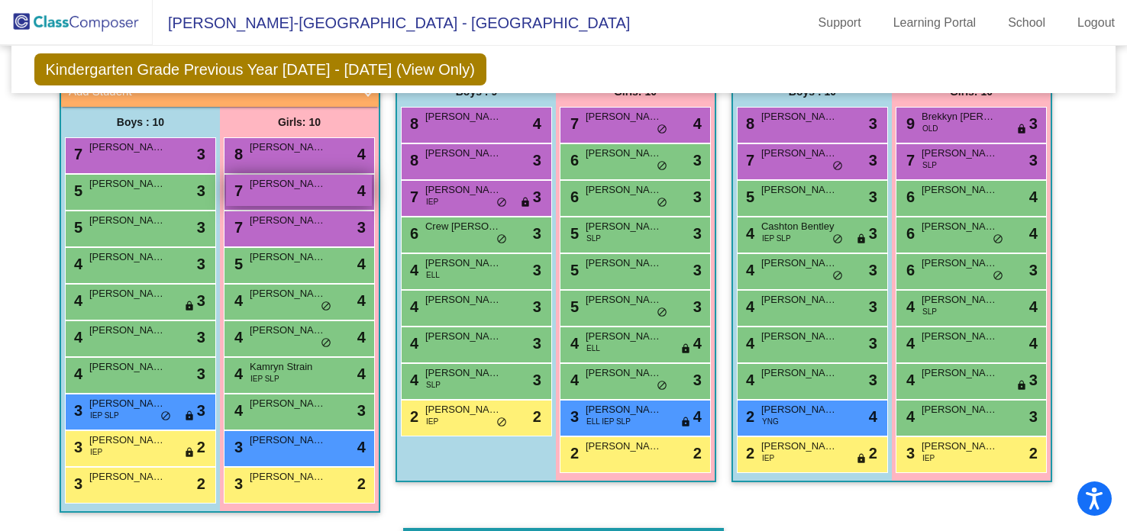
click at [250, 192] on div "7 [PERSON_NAME] lock do_not_disturb_alt 4" at bounding box center [299, 190] width 146 height 31
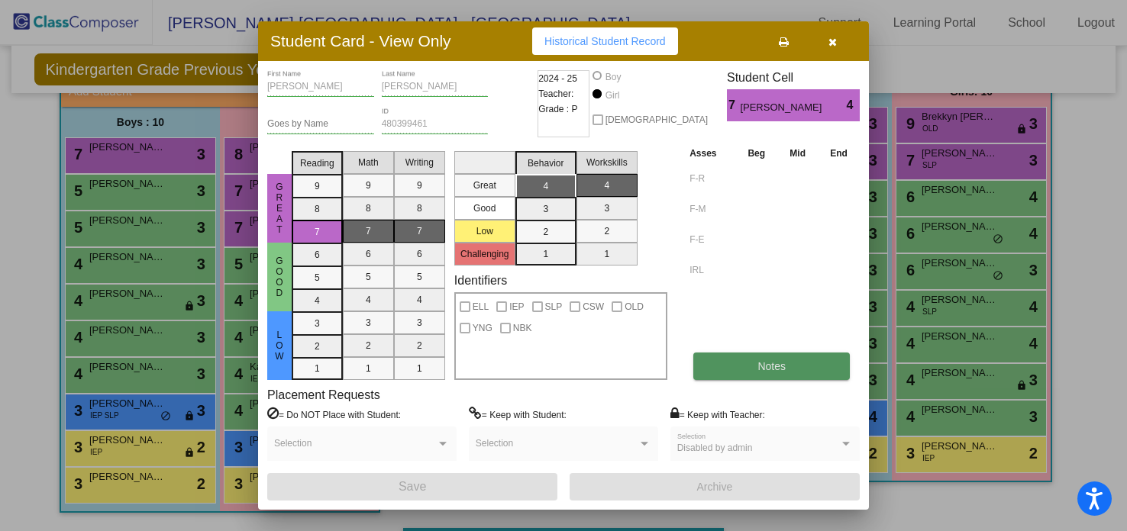
click at [742, 371] on button "Notes" at bounding box center [771, 366] width 157 height 27
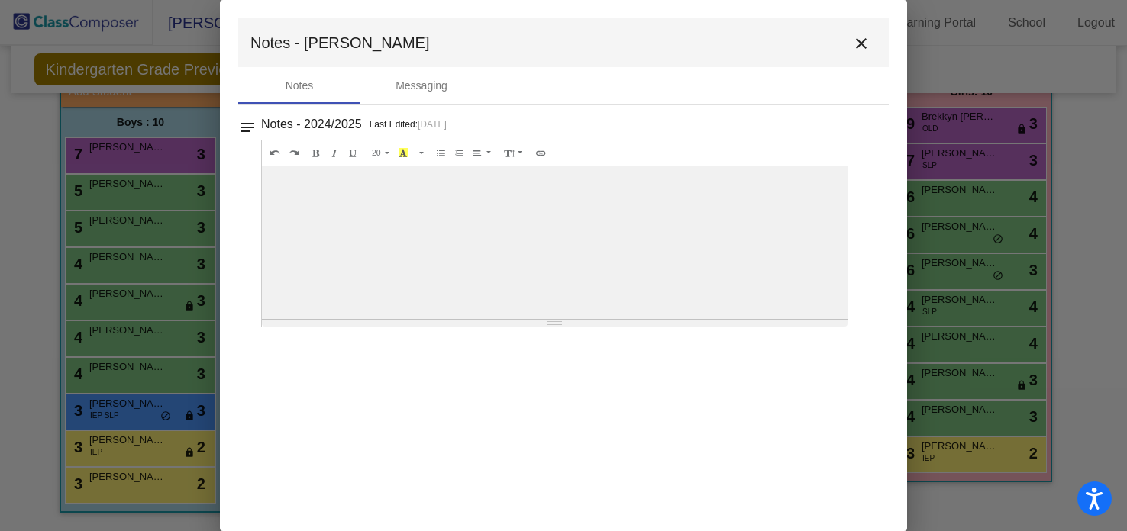
click at [863, 38] on mat-icon "close" at bounding box center [861, 43] width 18 height 18
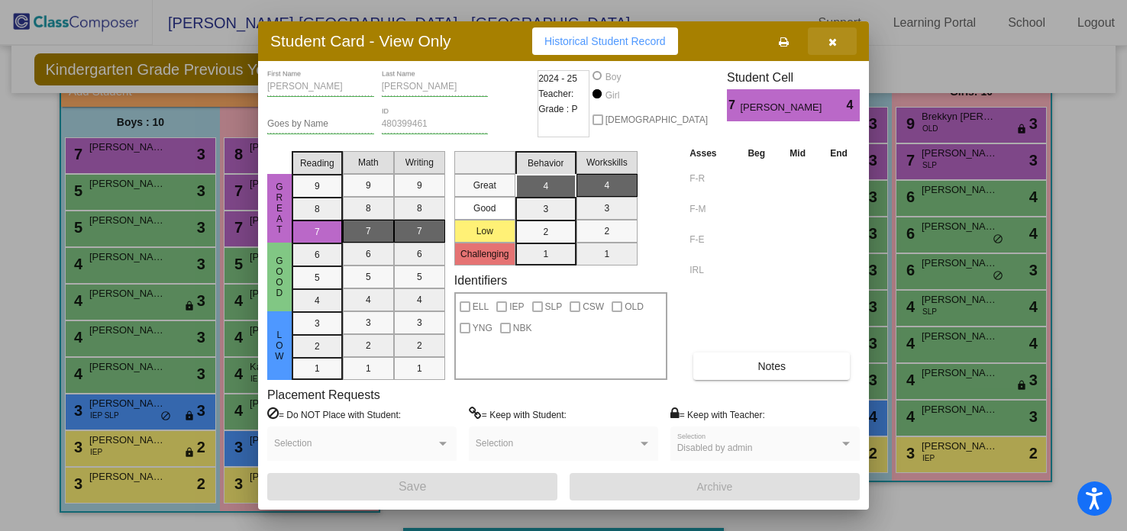
click at [833, 44] on icon "button" at bounding box center [833, 42] width 8 height 11
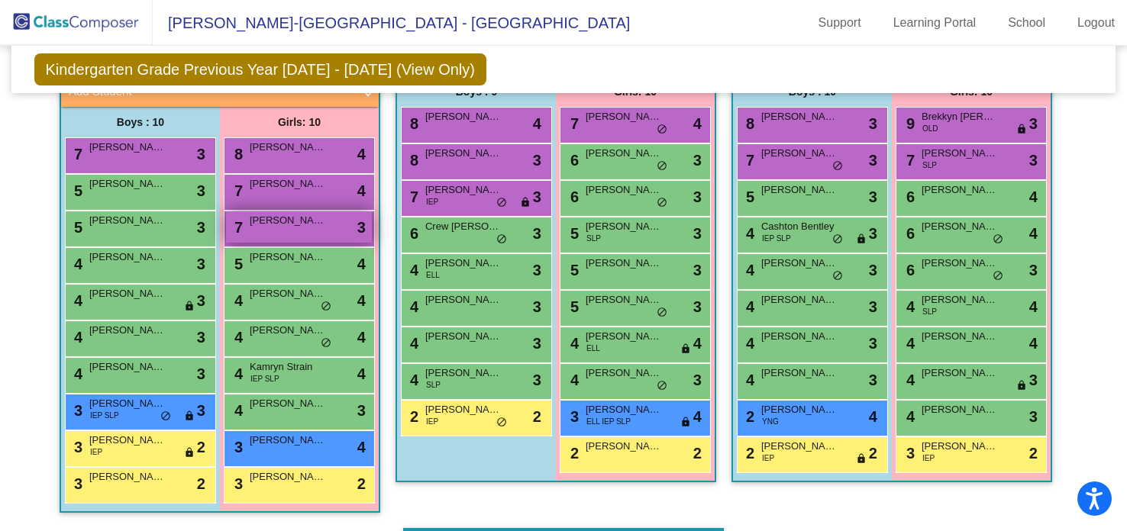
click at [298, 228] on div "7 [PERSON_NAME] lock do_not_disturb_alt 3" at bounding box center [299, 227] width 146 height 31
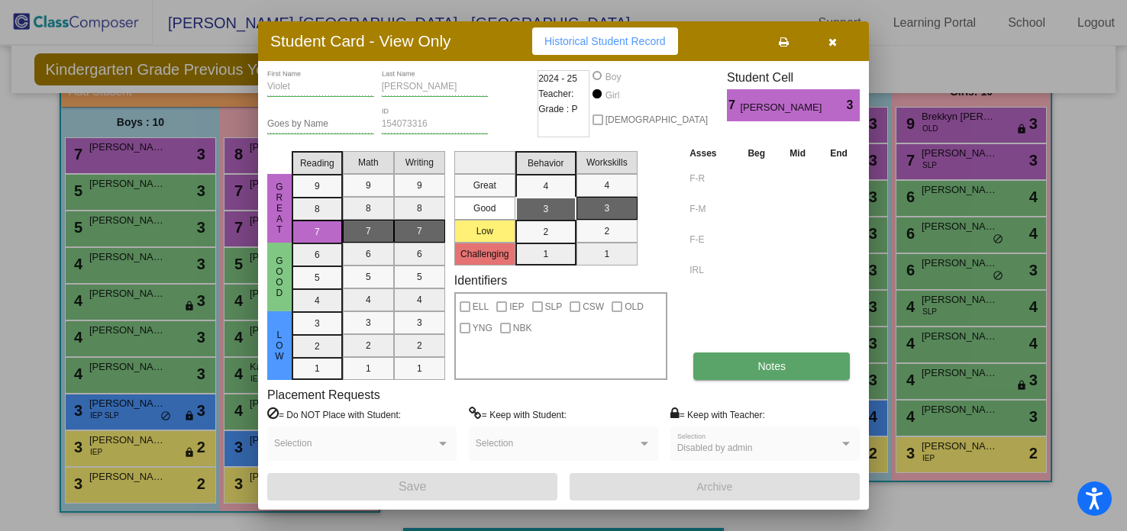
click at [758, 365] on span "Notes" at bounding box center [772, 366] width 28 height 12
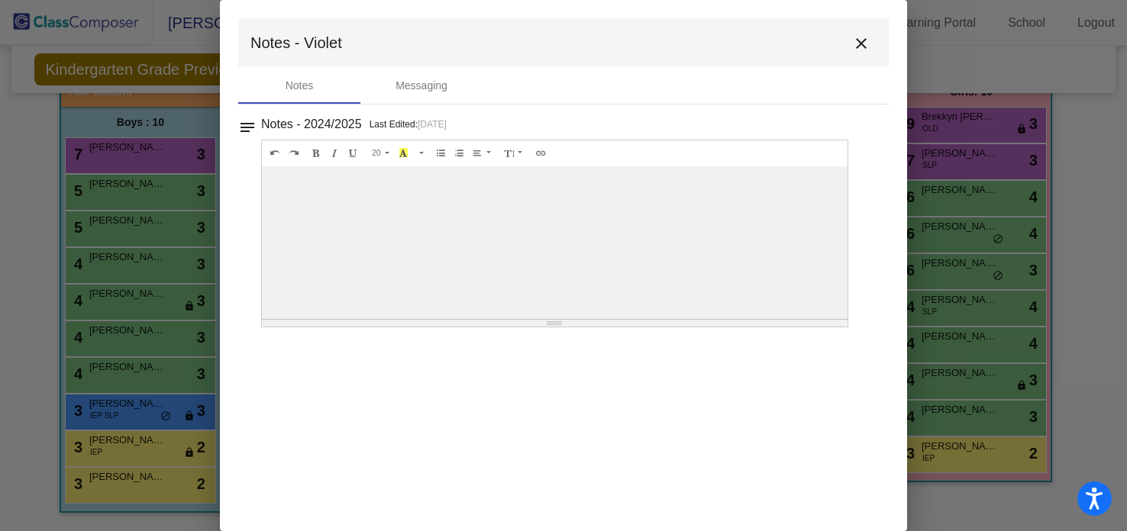
click at [861, 42] on mat-icon "close" at bounding box center [861, 43] width 18 height 18
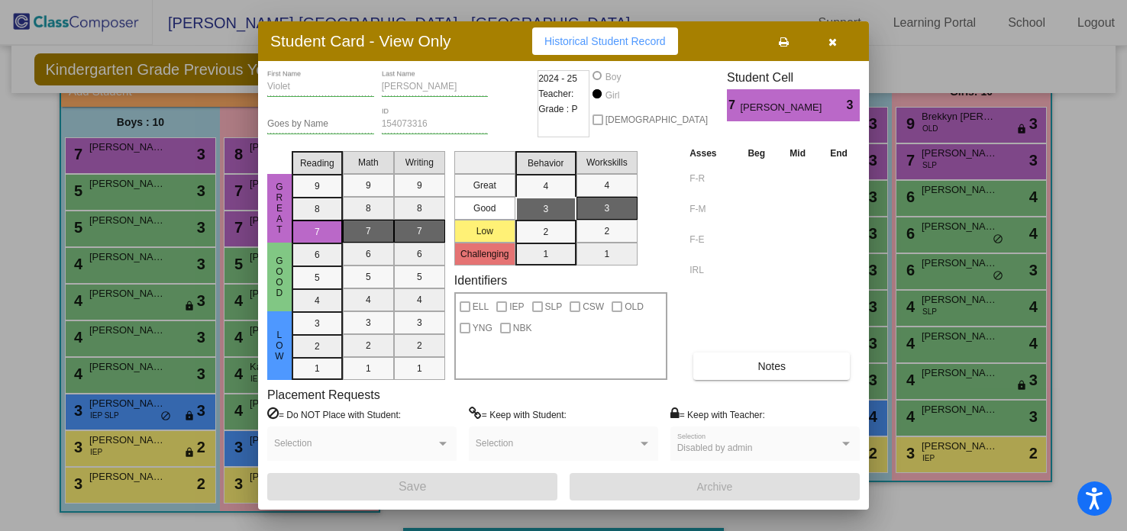
click at [833, 45] on icon "button" at bounding box center [833, 42] width 8 height 11
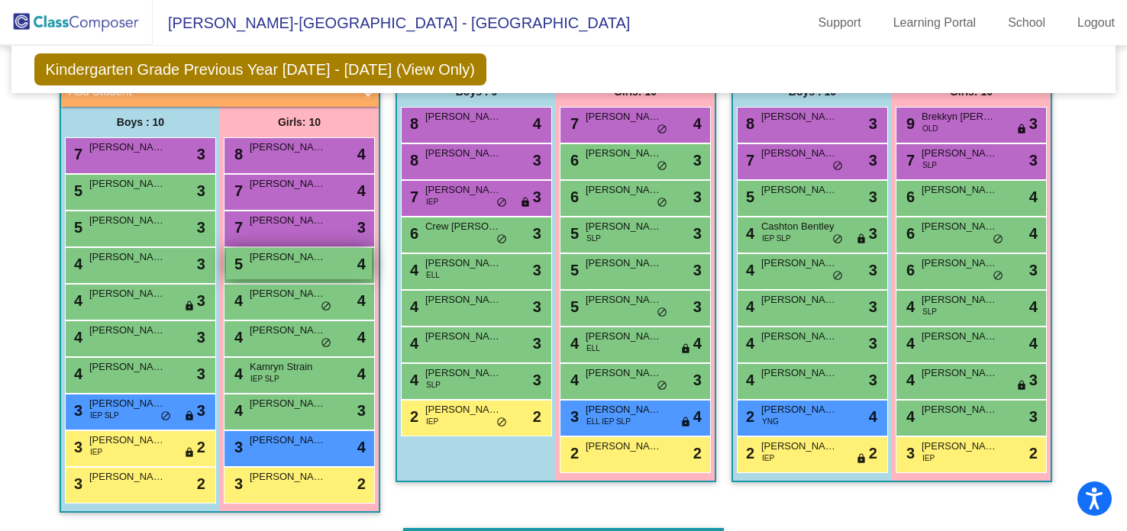
click at [276, 252] on span "[PERSON_NAME]" at bounding box center [288, 257] width 76 height 15
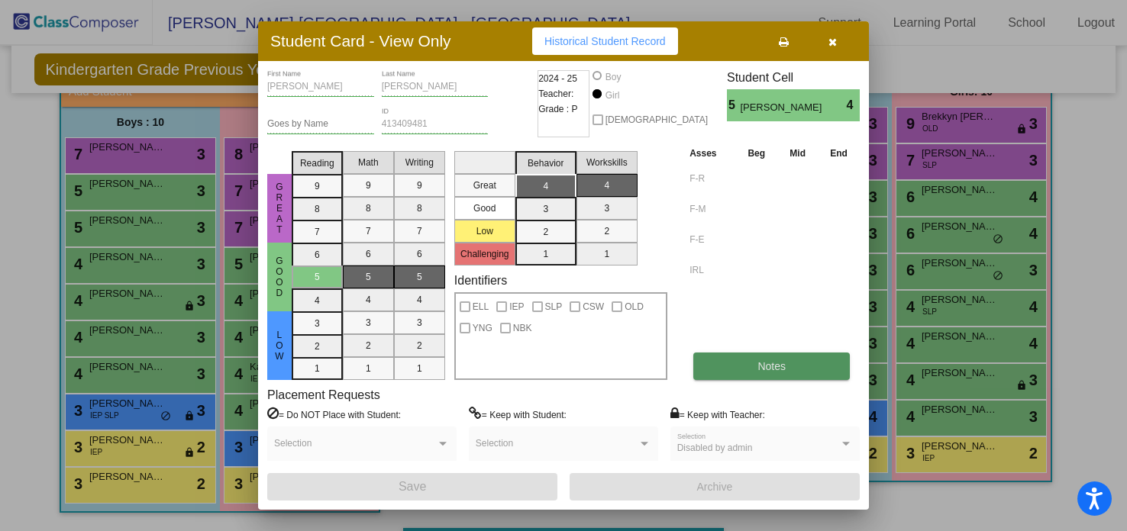
click at [708, 369] on button "Notes" at bounding box center [771, 366] width 157 height 27
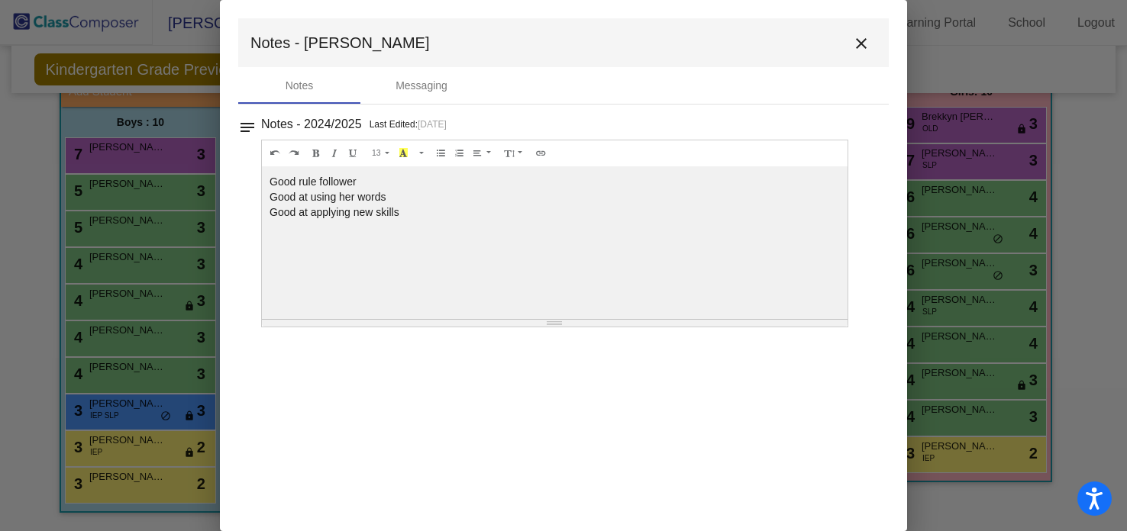
click at [861, 45] on mat-icon "close" at bounding box center [861, 43] width 18 height 18
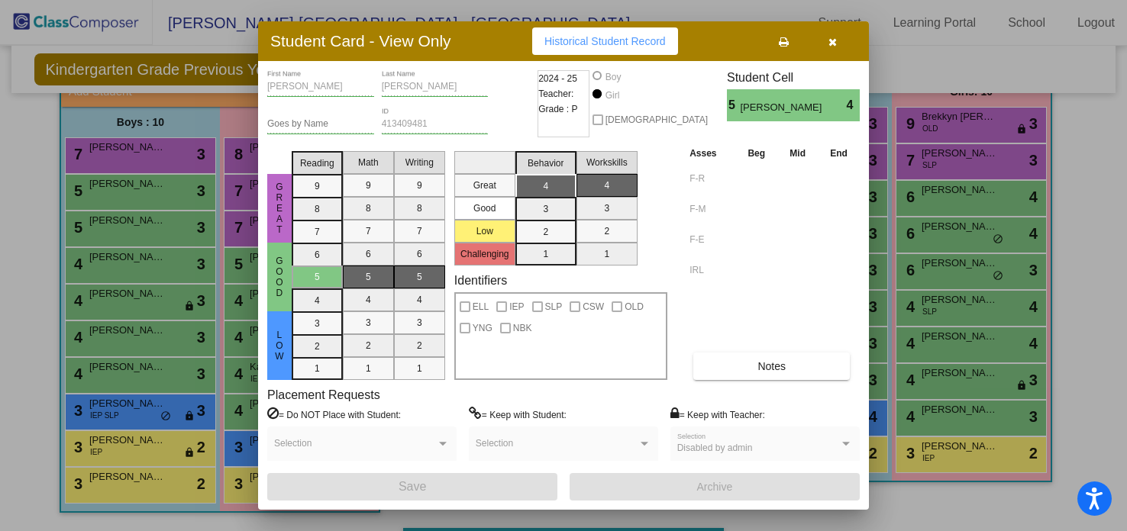
click at [829, 42] on icon "button" at bounding box center [833, 42] width 8 height 11
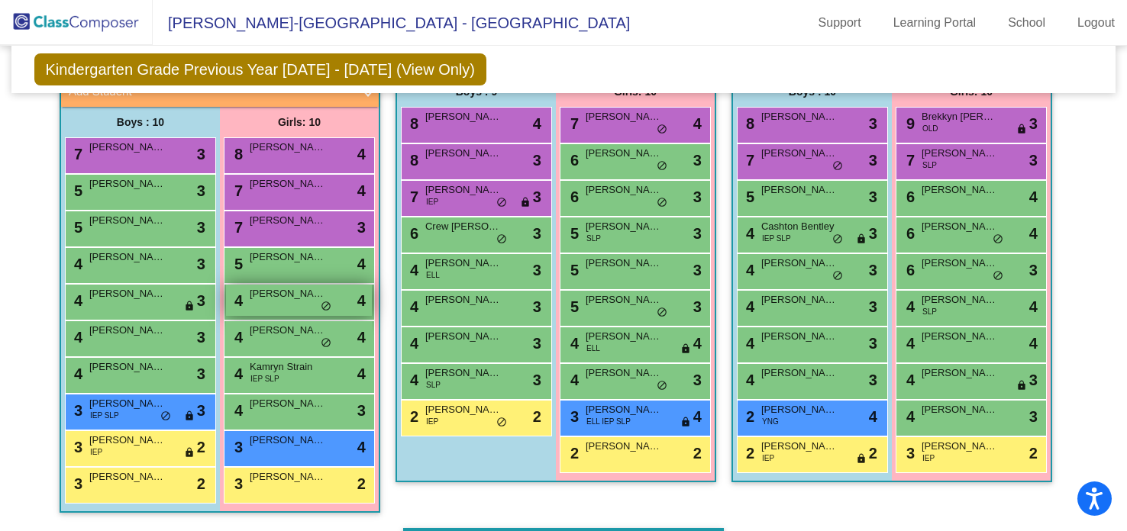
click at [290, 296] on span "[PERSON_NAME]" at bounding box center [288, 293] width 76 height 15
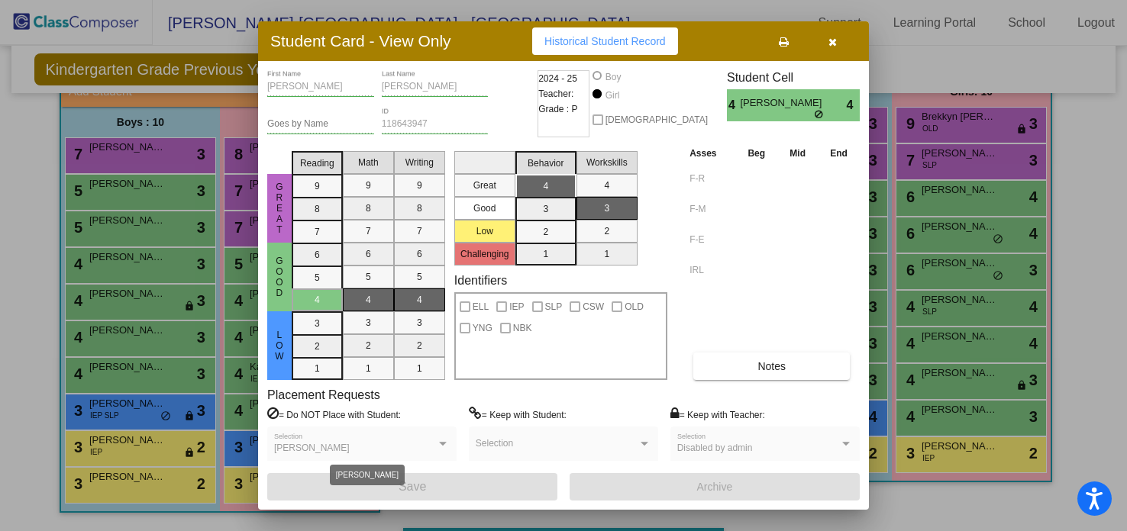
click at [405, 448] on div "[PERSON_NAME]" at bounding box center [355, 449] width 162 height 11
click at [441, 444] on div at bounding box center [443, 444] width 8 height 4
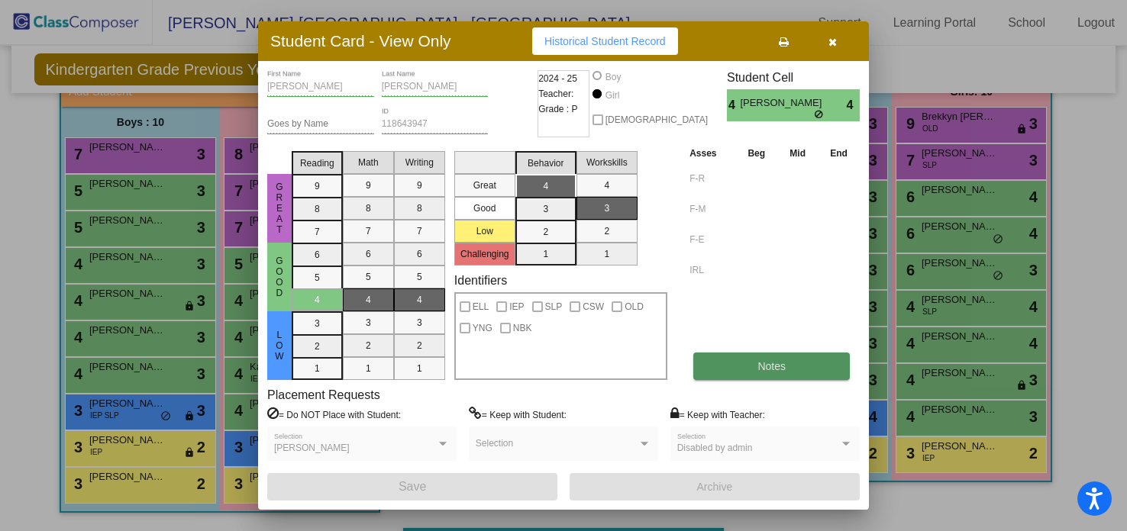
click at [709, 356] on button "Notes" at bounding box center [771, 366] width 157 height 27
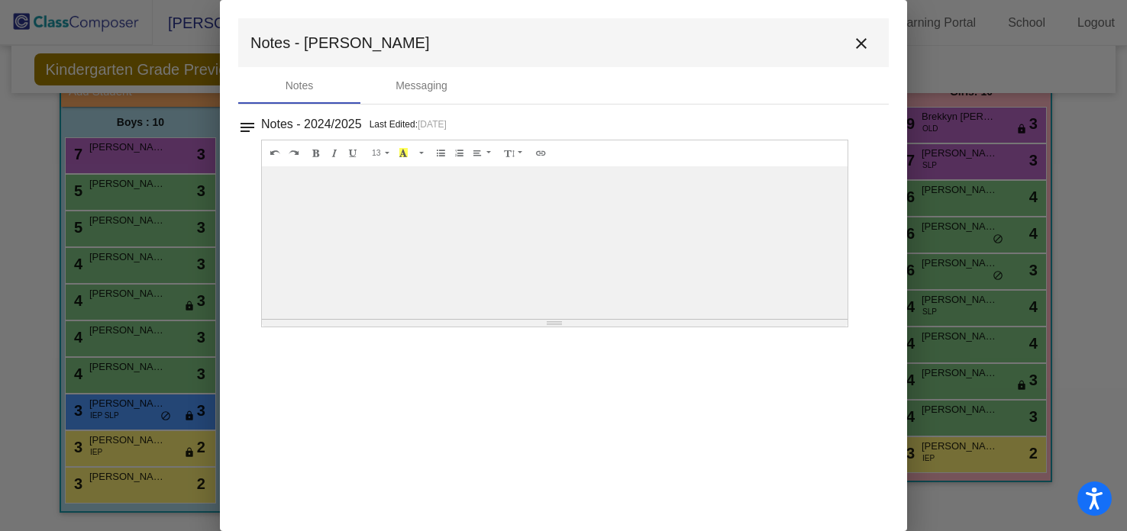
click at [860, 39] on mat-icon "close" at bounding box center [861, 43] width 18 height 18
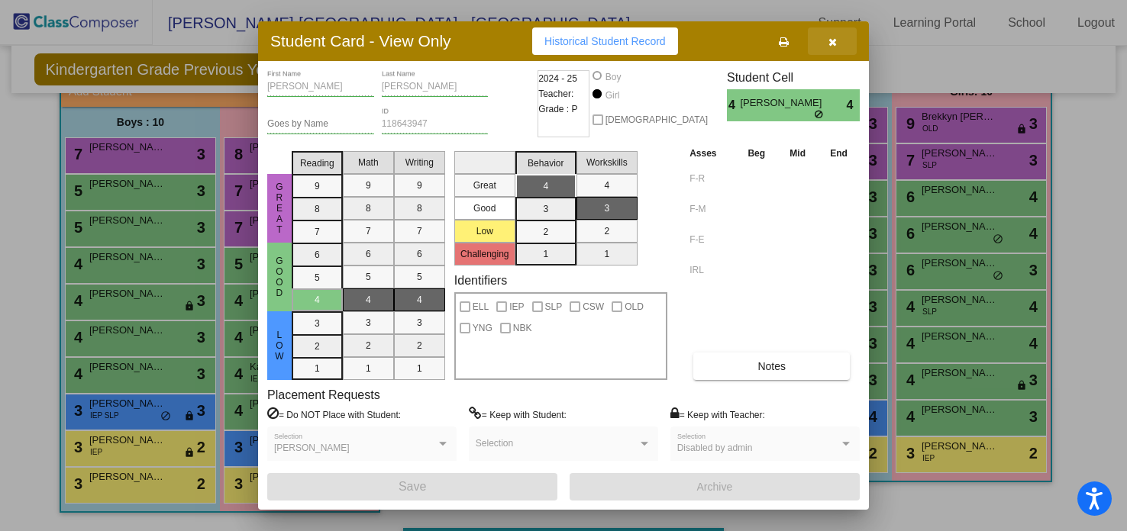
click at [829, 41] on icon "button" at bounding box center [833, 42] width 8 height 11
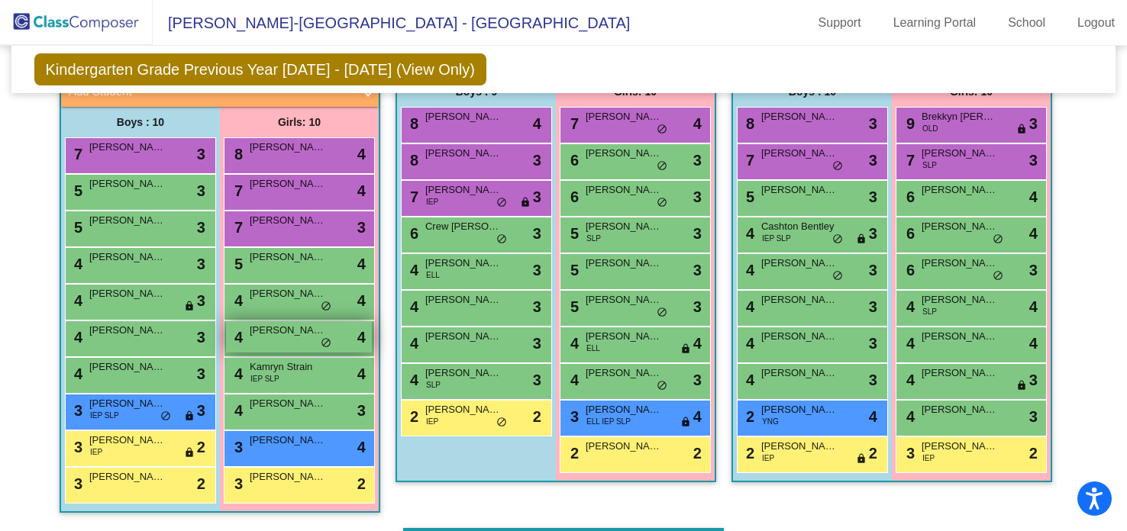
click at [286, 326] on span "[PERSON_NAME]" at bounding box center [288, 330] width 76 height 15
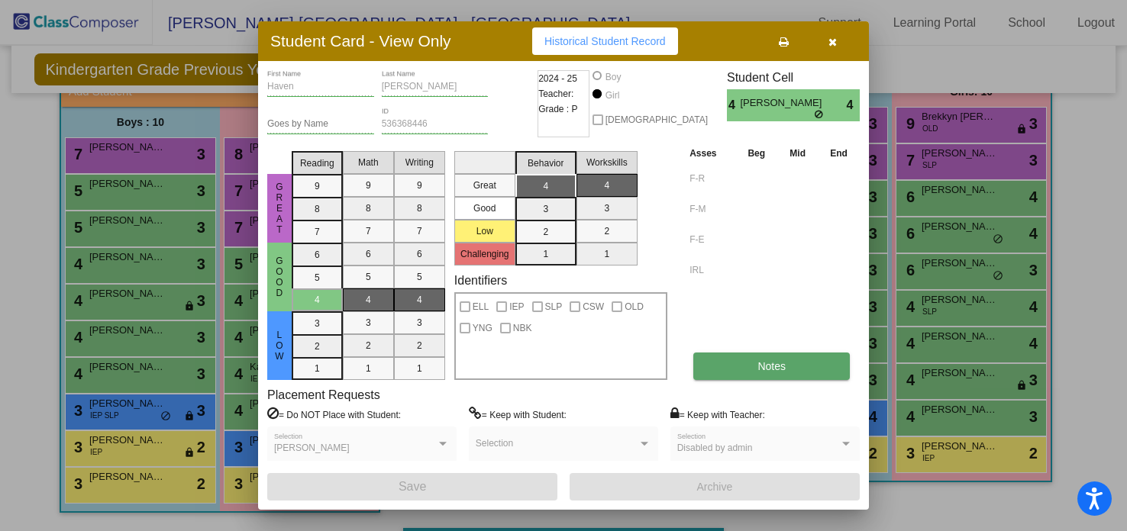
click at [714, 357] on button "Notes" at bounding box center [771, 366] width 157 height 27
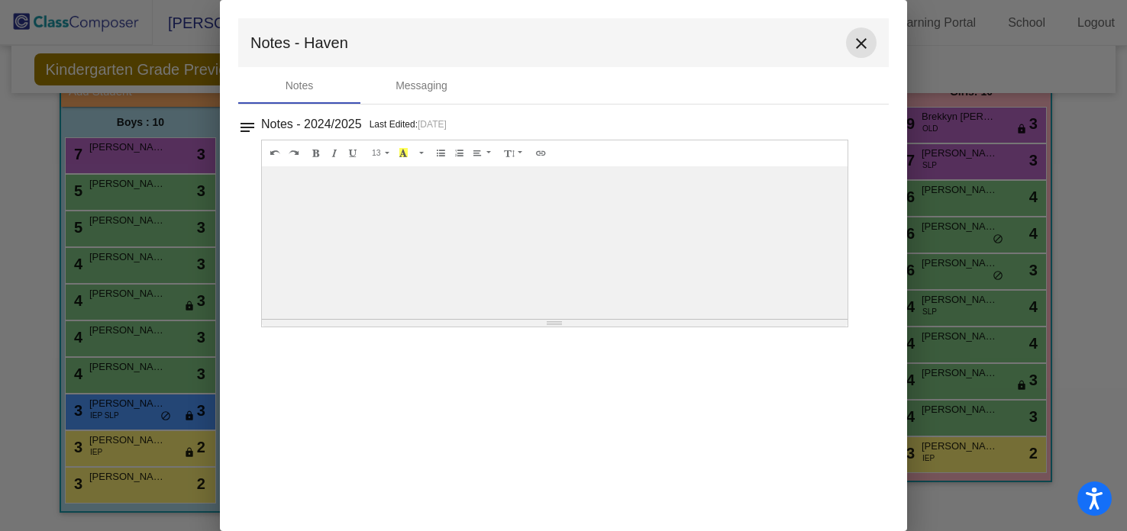
click at [861, 45] on mat-icon "close" at bounding box center [861, 43] width 18 height 18
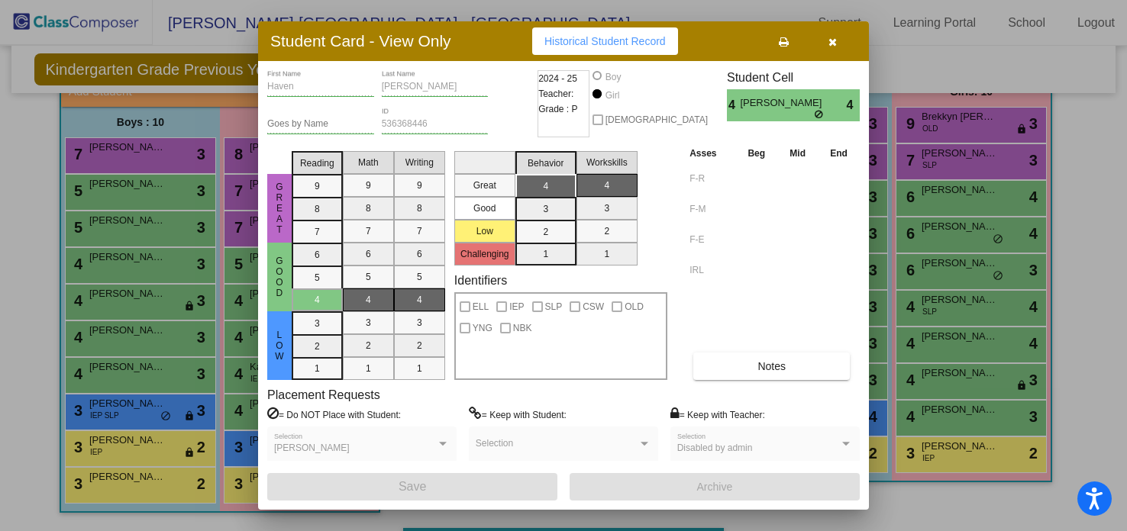
click at [835, 39] on icon "button" at bounding box center [833, 42] width 8 height 11
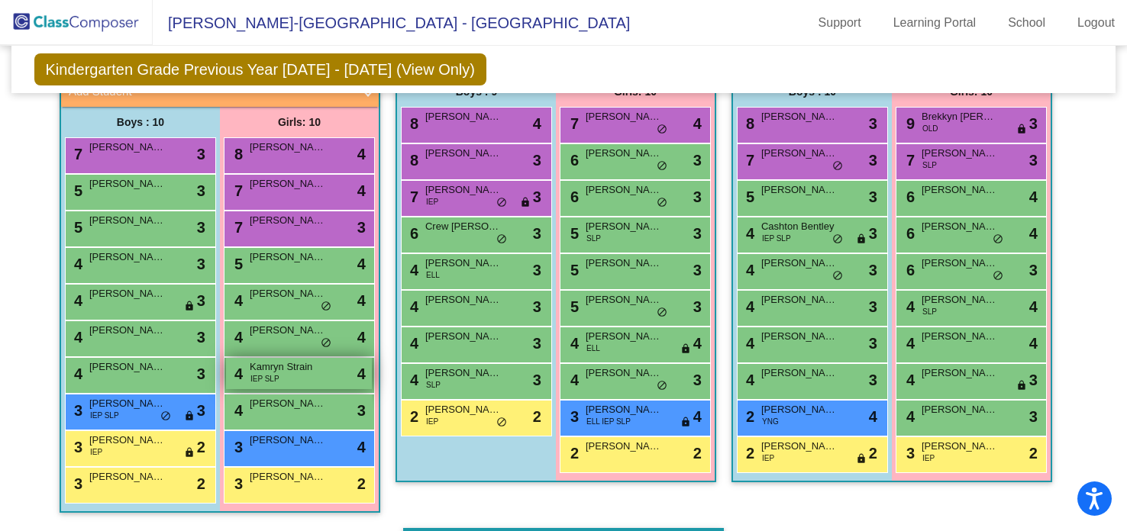
click at [276, 370] on span "Kamryn Strain" at bounding box center [288, 367] width 76 height 15
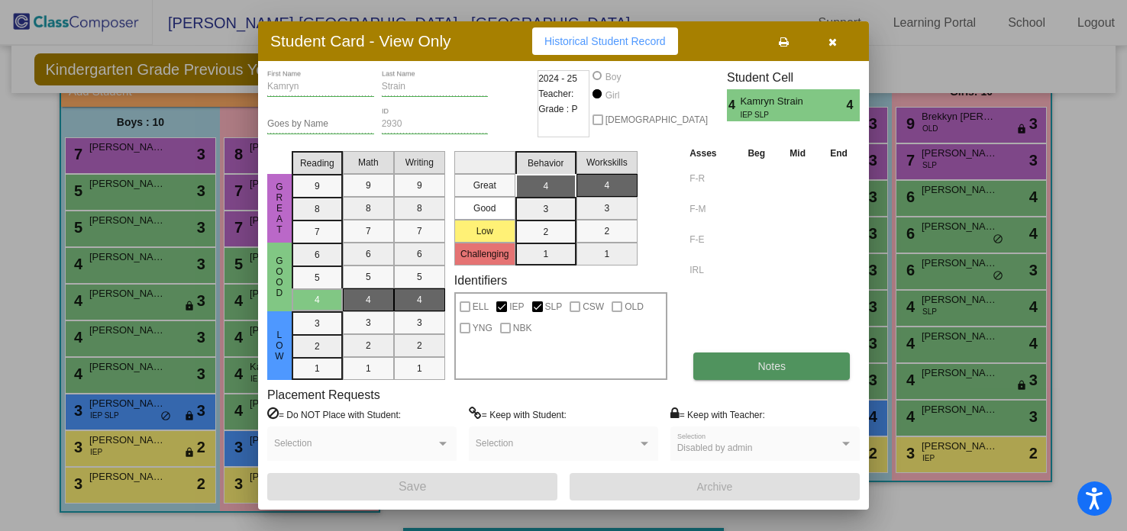
click at [719, 360] on button "Notes" at bounding box center [771, 366] width 157 height 27
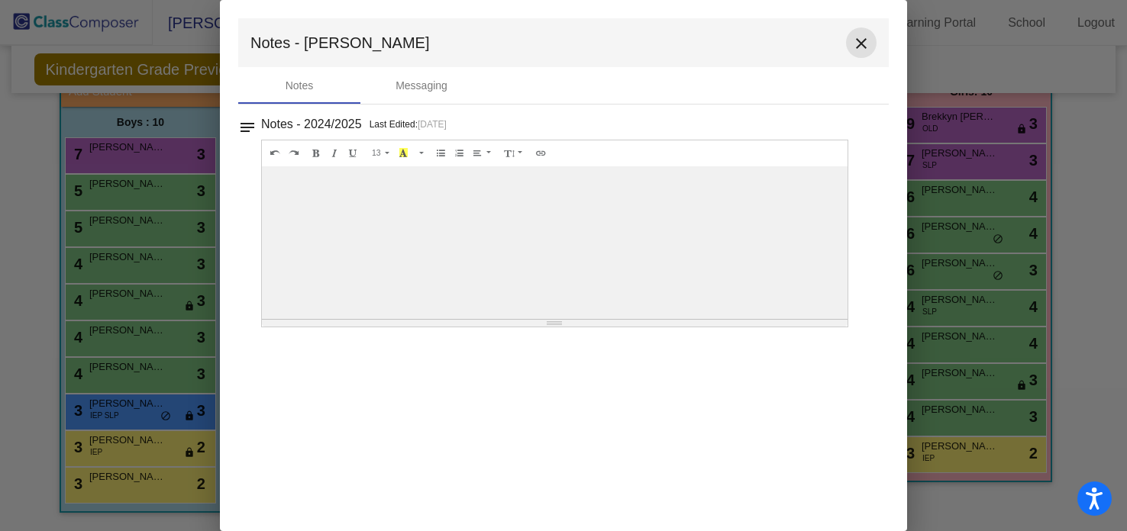
click at [861, 43] on mat-icon "close" at bounding box center [861, 43] width 18 height 18
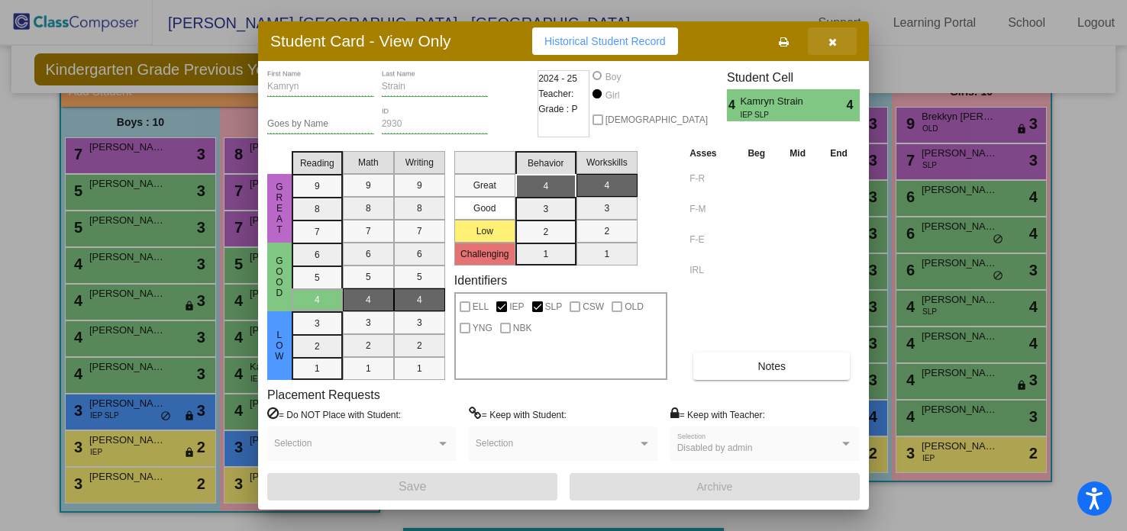
click at [832, 40] on icon "button" at bounding box center [833, 42] width 8 height 11
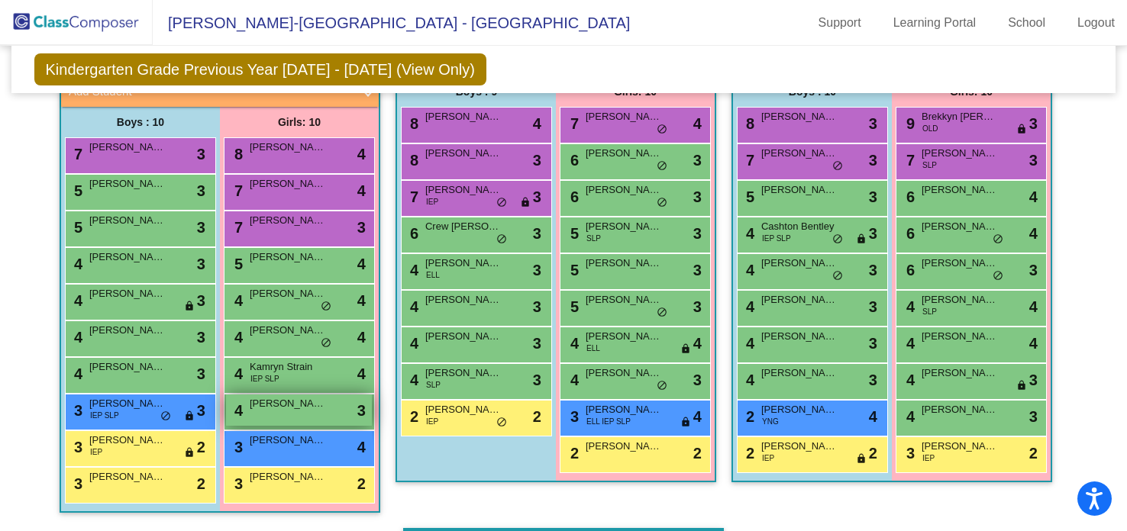
click at [263, 407] on span "[PERSON_NAME]" at bounding box center [288, 403] width 76 height 15
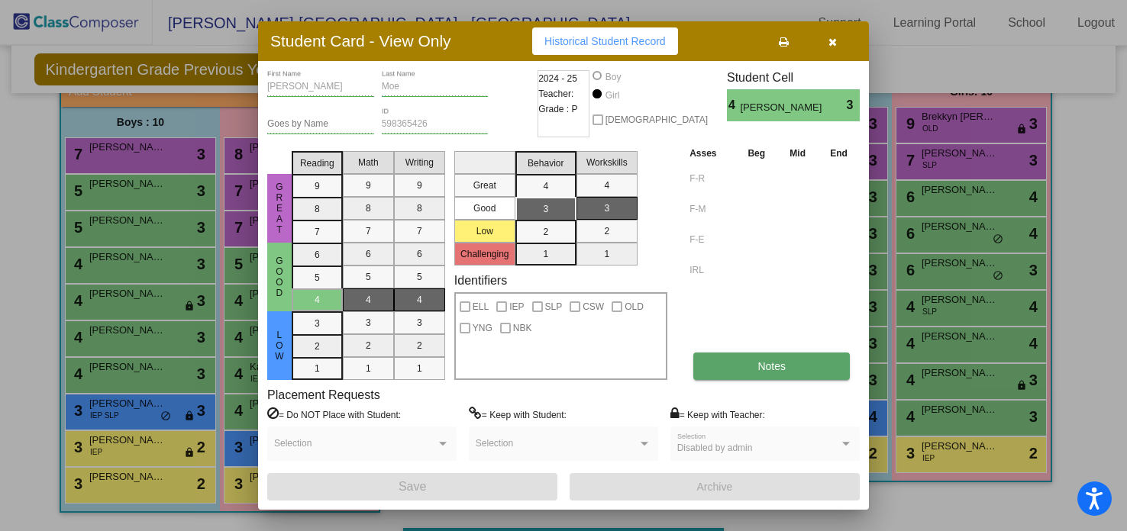
click at [716, 371] on button "Notes" at bounding box center [771, 366] width 157 height 27
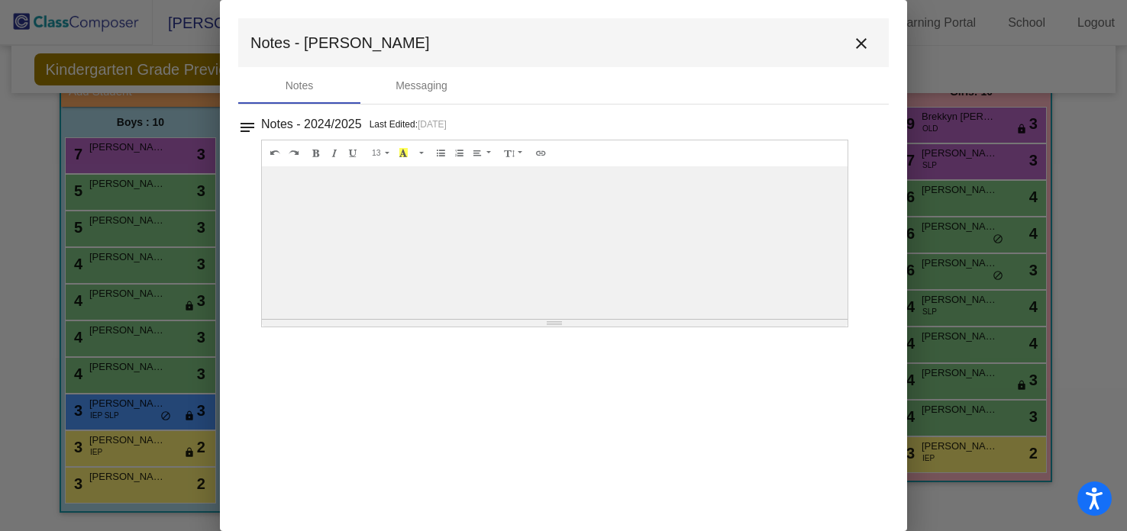
click at [864, 44] on mat-icon "close" at bounding box center [861, 43] width 18 height 18
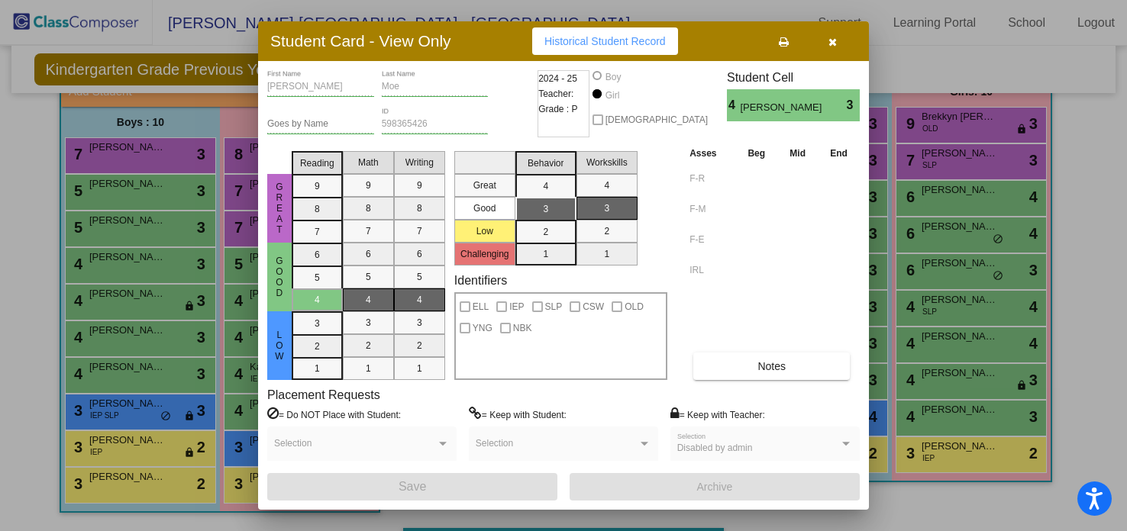
click at [834, 38] on icon "button" at bounding box center [833, 42] width 8 height 11
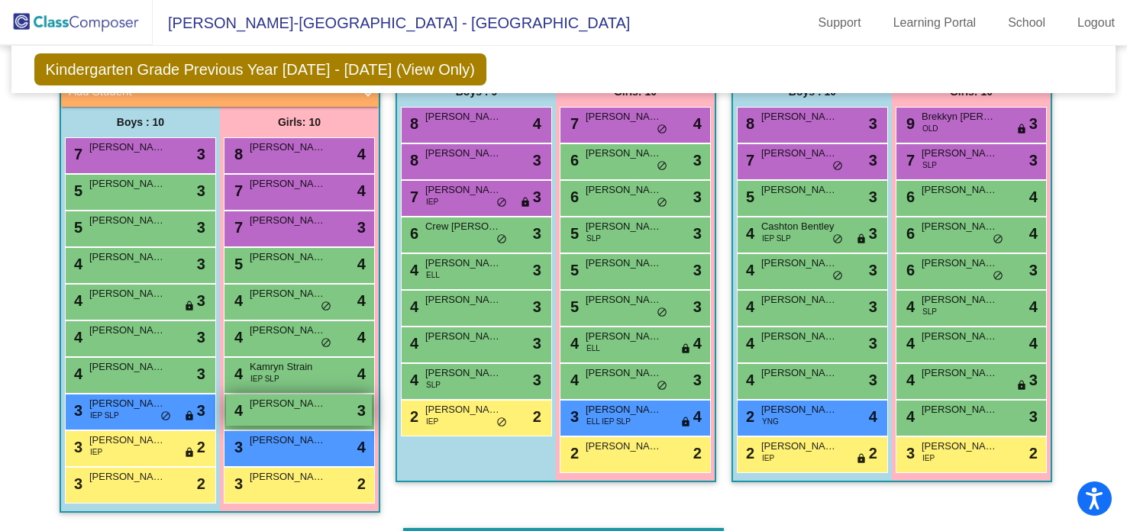
click at [304, 402] on span "[PERSON_NAME]" at bounding box center [288, 403] width 76 height 15
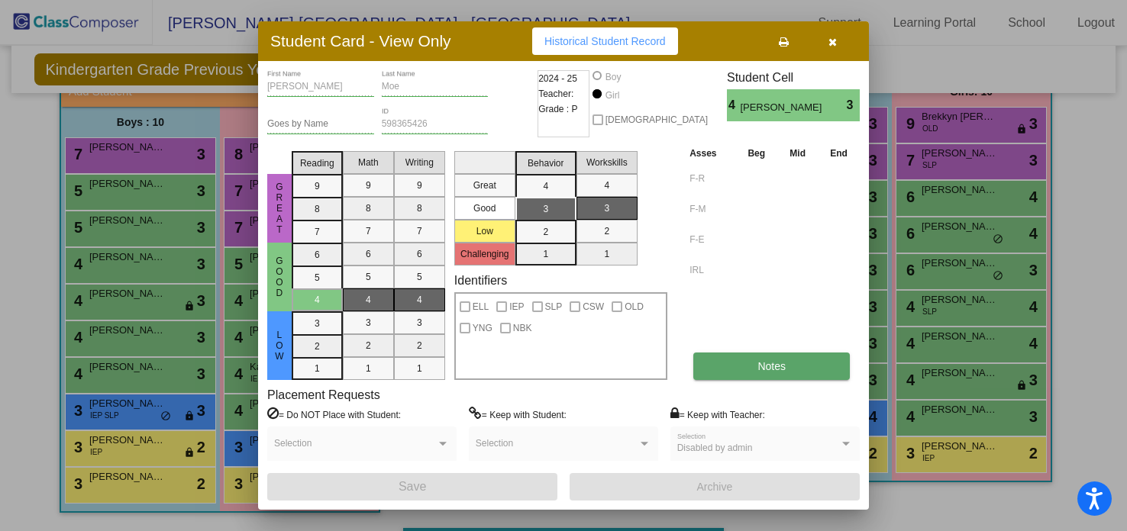
click at [725, 370] on button "Notes" at bounding box center [771, 366] width 157 height 27
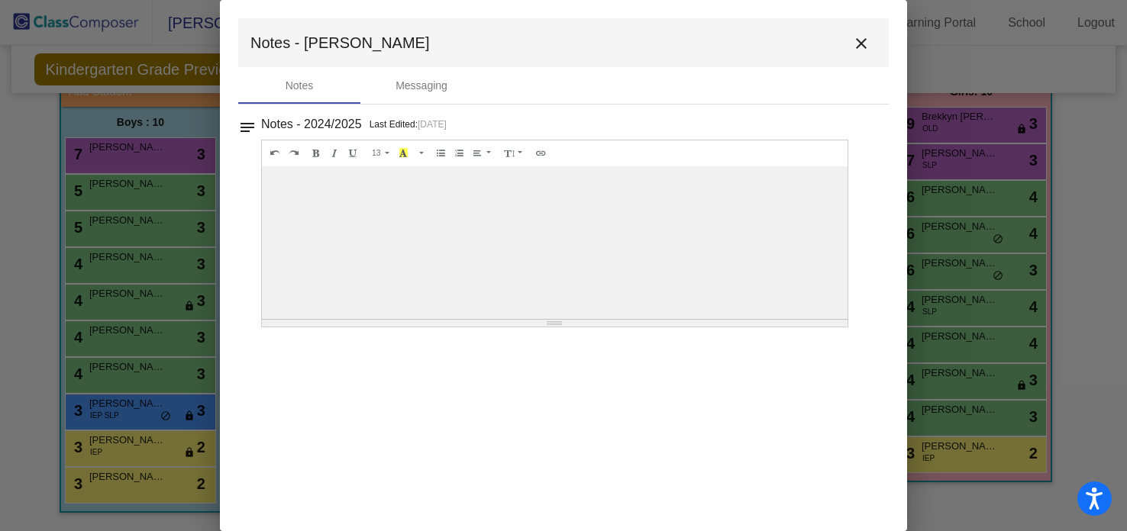
click at [861, 43] on mat-icon "close" at bounding box center [861, 43] width 18 height 18
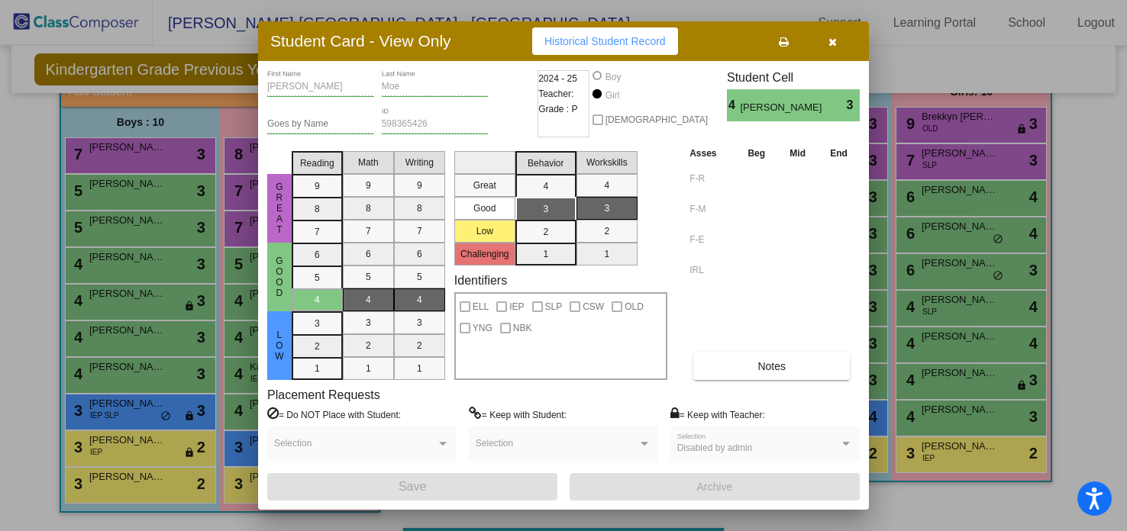
click at [832, 44] on icon "button" at bounding box center [833, 42] width 8 height 11
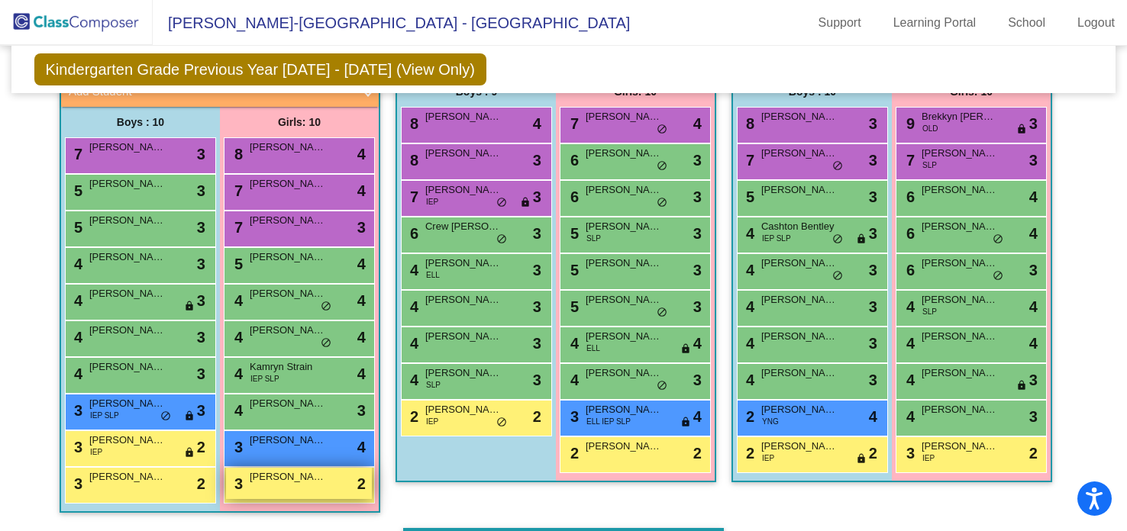
click at [287, 477] on span "[PERSON_NAME]" at bounding box center [288, 477] width 76 height 15
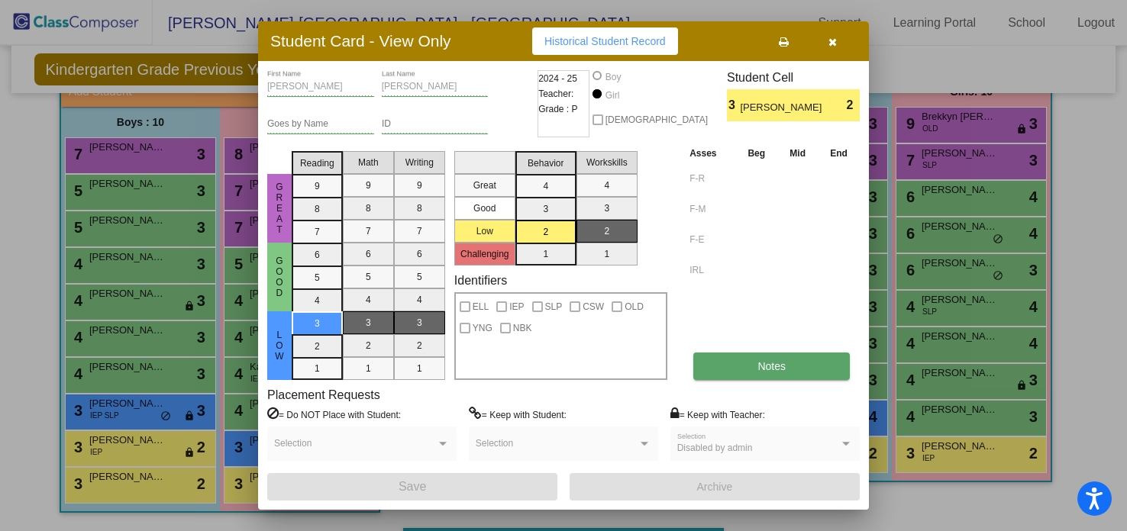
click at [739, 369] on button "Notes" at bounding box center [771, 366] width 157 height 27
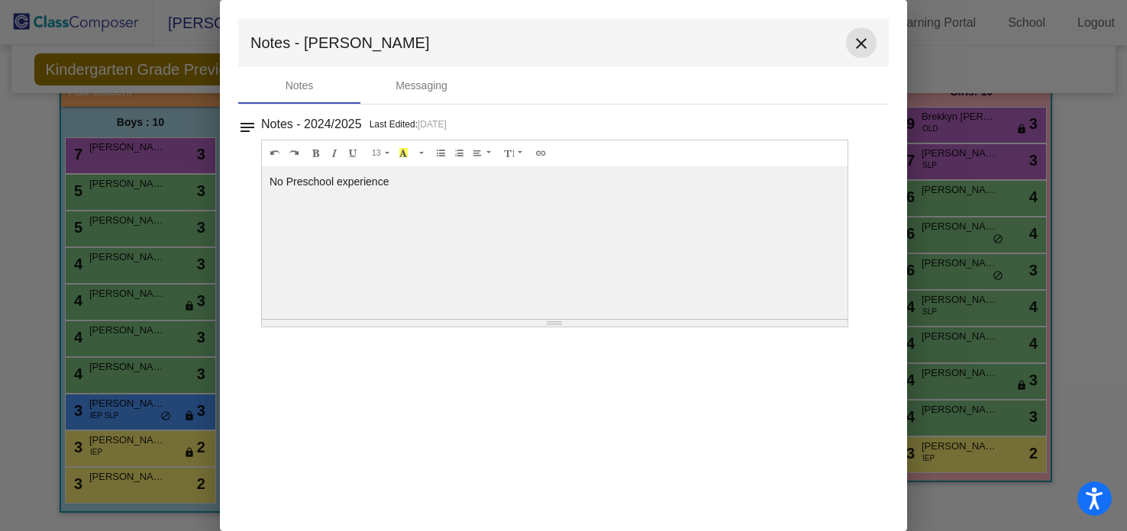
click at [861, 40] on mat-icon "close" at bounding box center [861, 43] width 18 height 18
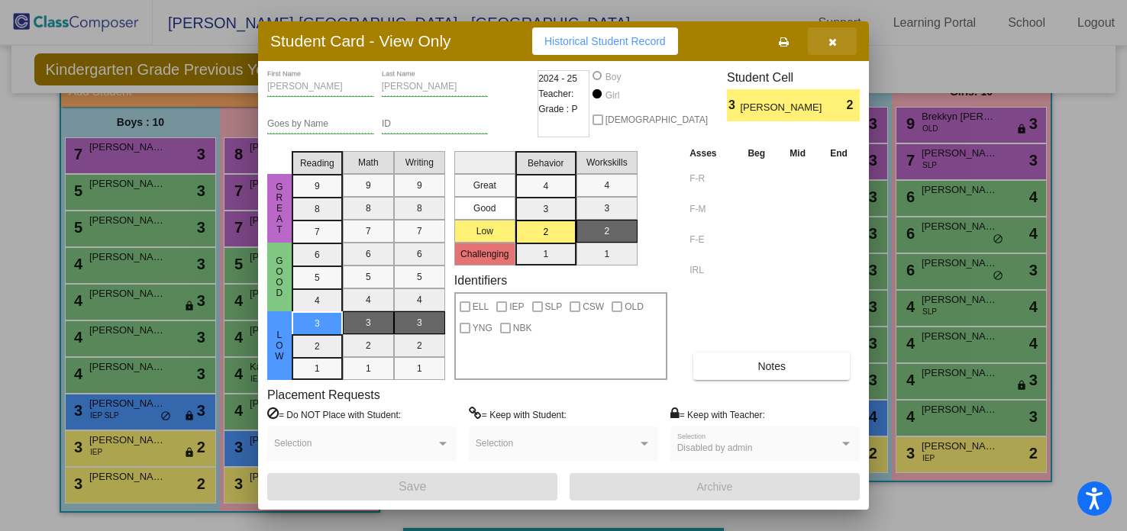
click at [829, 38] on icon "button" at bounding box center [833, 42] width 8 height 11
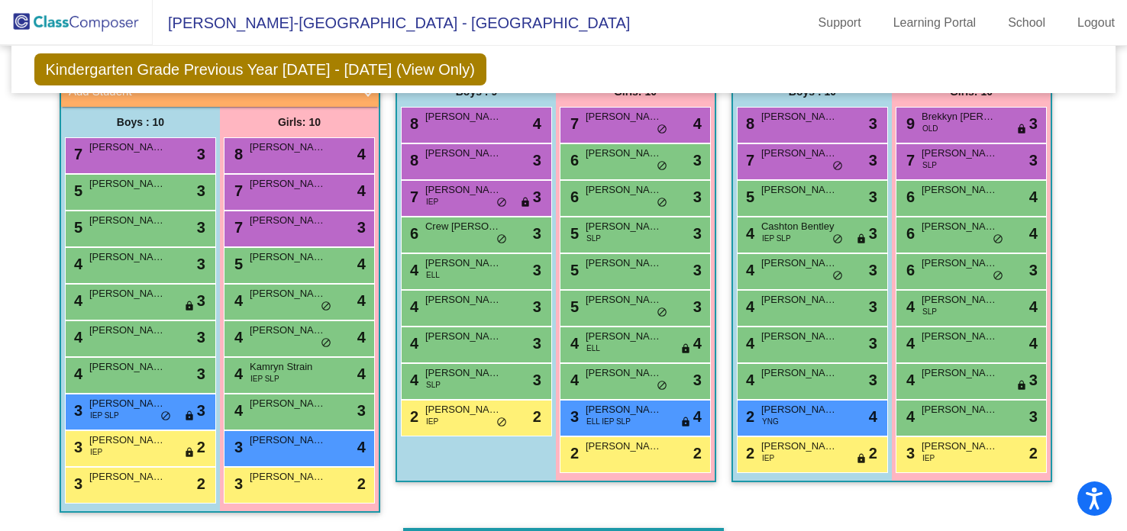
click at [405, 496] on div "Class 5 picture_as_pdf [PERSON_NAME] Add Student First Name Last Name Student I…" at bounding box center [556, 283] width 321 height 490
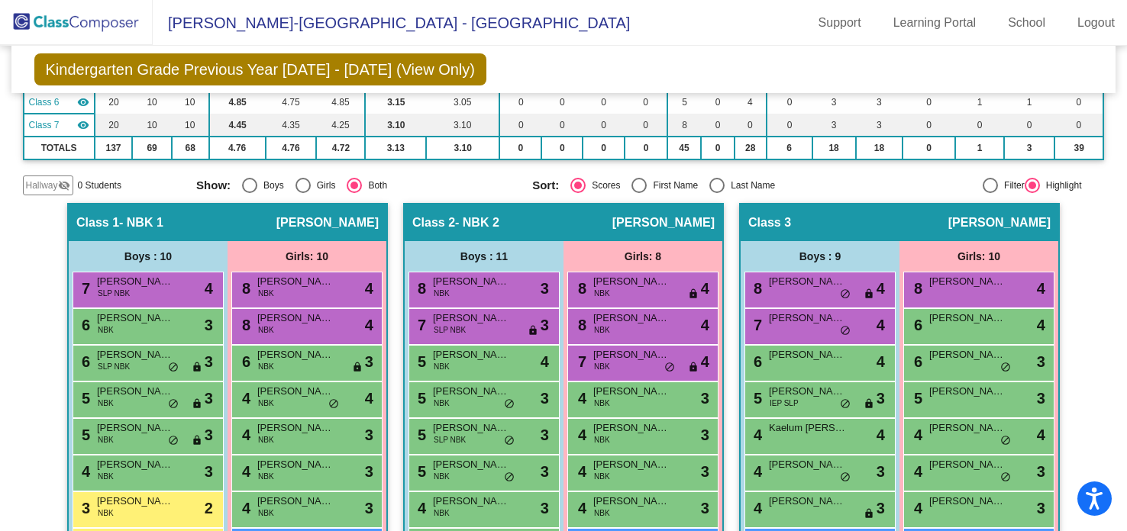
scroll to position [177, 0]
